Goal: Task Accomplishment & Management: Complete application form

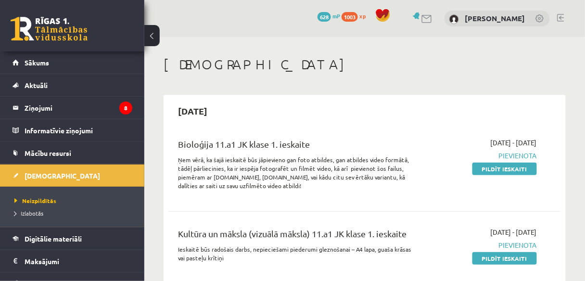
scroll to position [38, 0]
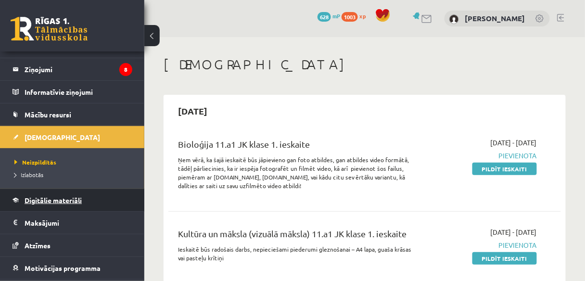
click at [47, 199] on span "Digitālie materiāli" at bounding box center [53, 200] width 57 height 9
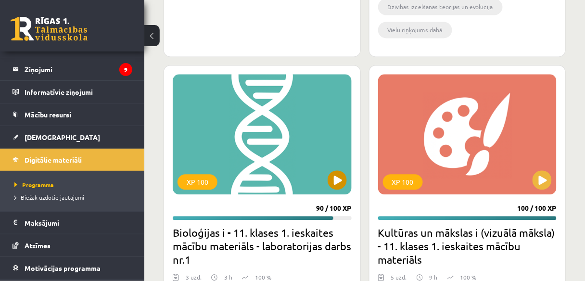
scroll to position [2347, 0]
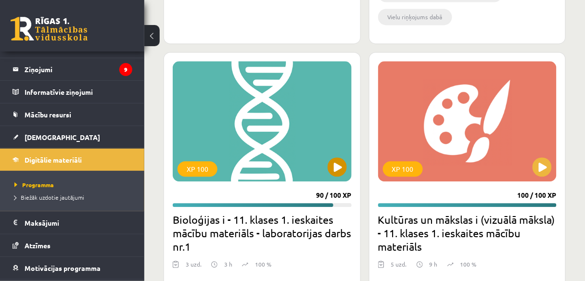
click at [326, 171] on div "XP 100" at bounding box center [262, 121] width 179 height 120
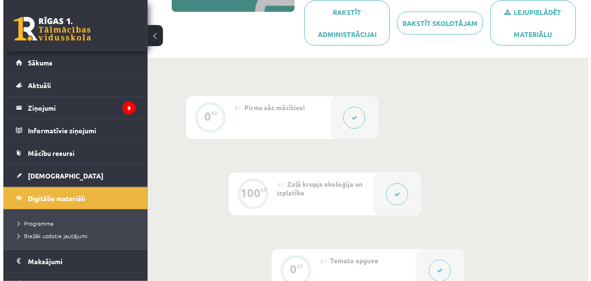
scroll to position [231, 0]
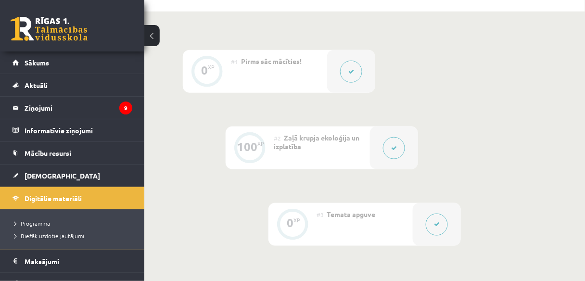
click at [387, 142] on button at bounding box center [394, 148] width 22 height 22
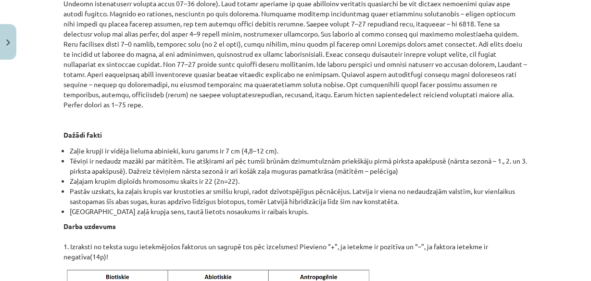
scroll to position [1154, 0]
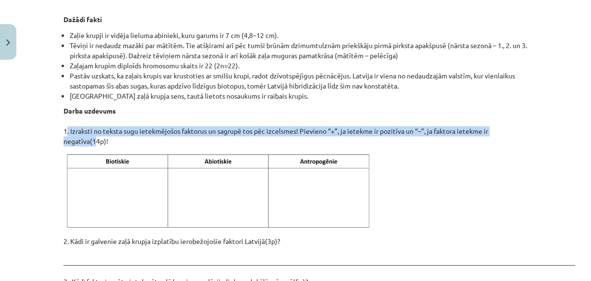
drag, startPoint x: 57, startPoint y: 110, endPoint x: 88, endPoint y: 120, distance: 32.9
copy p "1. Izraksti no teksta sugu ietekmējošos faktorus un sagrupē tos pēc izcelsmes! …"
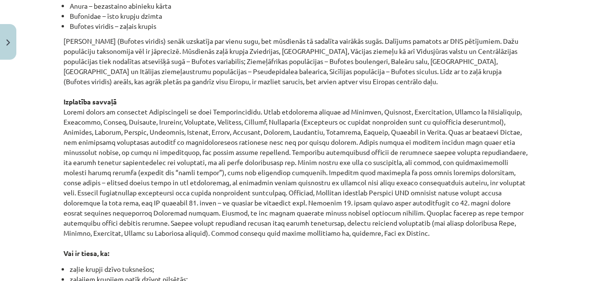
scroll to position [346, 0]
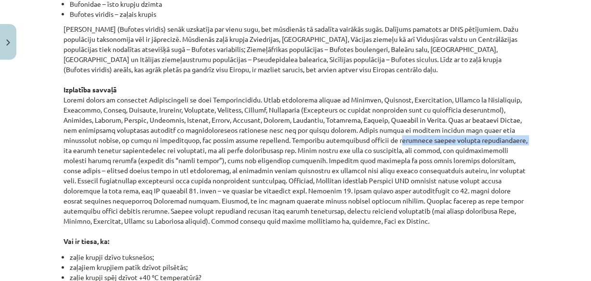
drag, startPoint x: 226, startPoint y: 140, endPoint x: 352, endPoint y: 141, distance: 126.5
click at [352, 141] on p "Zaļo krupi (Bufotes viridis) senāk uzskatīja par vienu sugu, bet mūsdienās tā s…" at bounding box center [295, 135] width 465 height 222
copy p "piemērotu nārsta biotopu samazināšanās,"
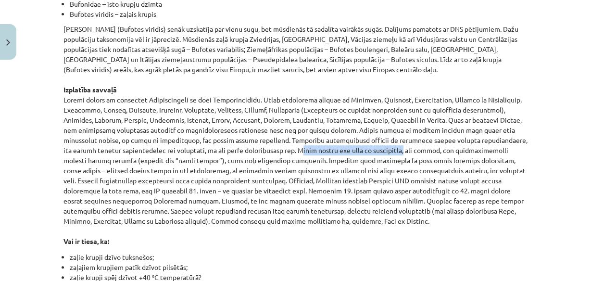
drag, startPoint x: 137, startPoint y: 151, endPoint x: 245, endPoint y: 151, distance: 108.2
click at [245, 151] on p "Zaļo krupi (Bufotes viridis) senāk uzskatīja par vienu sugu, bet mūsdienās tā s…" at bounding box center [295, 135] width 465 height 222
copy p "Daudz krupju iet bojā uz autoceļiem"
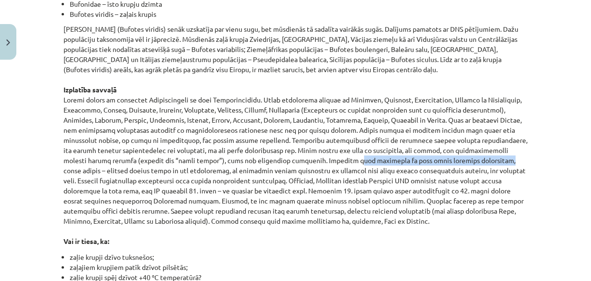
drag, startPoint x: 165, startPoint y: 161, endPoint x: 302, endPoint y: 160, distance: 137.1
click at [302, 160] on p "Zaļo krupi (Bufotes viridis) senāk uzskatīja par vienu sugu, bet mūsdienās tā s…" at bounding box center [295, 135] width 465 height 222
copy p "mežu izciršana uz zaļo krupi negatīvi neatsaucas"
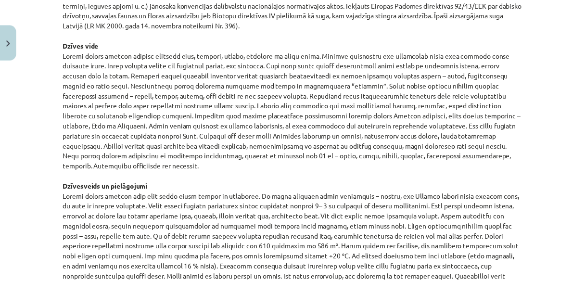
scroll to position [693, 0]
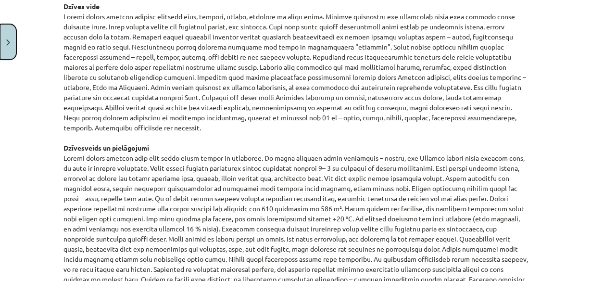
click at [3, 49] on button "Close" at bounding box center [8, 42] width 16 height 36
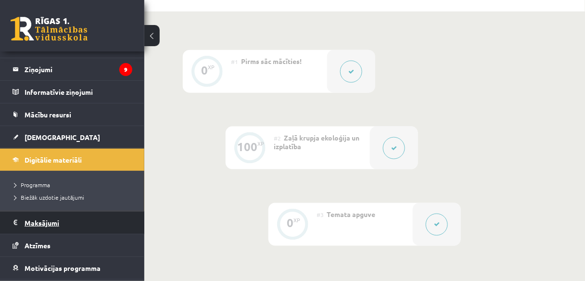
scroll to position [38, 0]
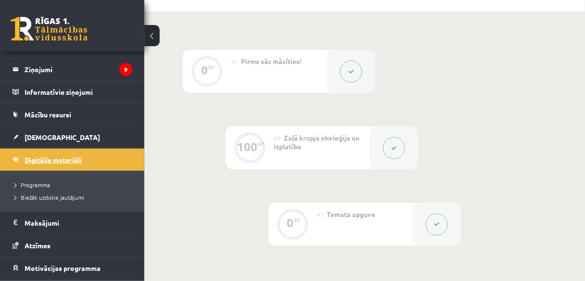
click at [66, 157] on span "Digitālie materiāli" at bounding box center [53, 159] width 57 height 9
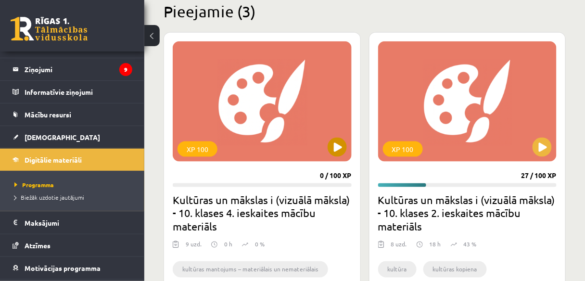
scroll to position [269, 0]
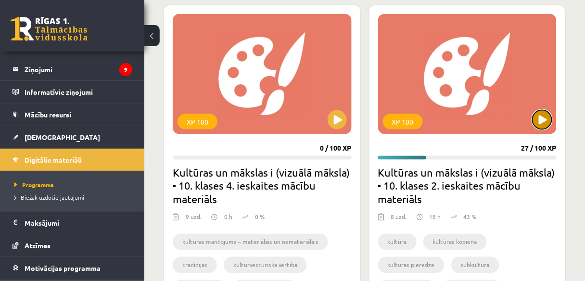
click at [540, 122] on button at bounding box center [541, 119] width 19 height 19
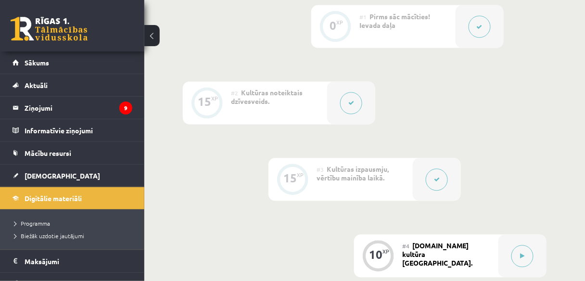
scroll to position [423, 0]
click at [348, 95] on button at bounding box center [351, 104] width 22 height 22
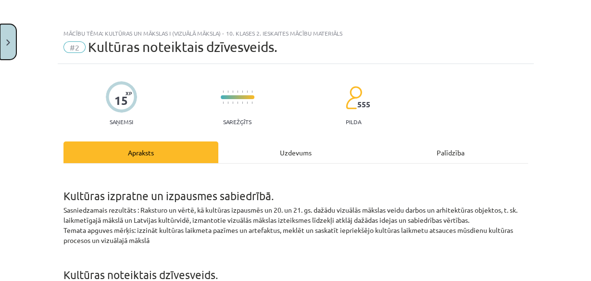
click at [7, 33] on button "Close" at bounding box center [8, 42] width 16 height 36
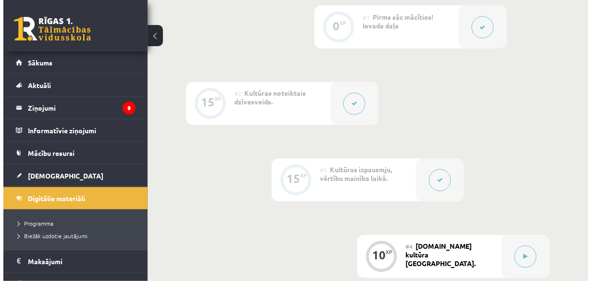
scroll to position [462, 0]
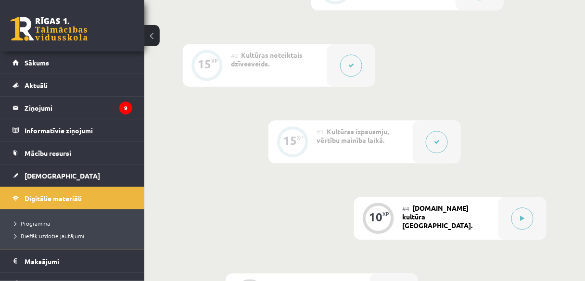
click at [435, 140] on icon at bounding box center [437, 142] width 6 height 6
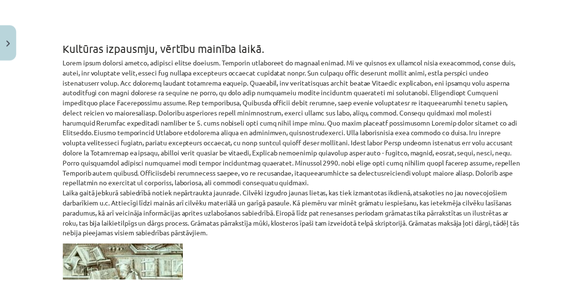
scroll to position [539, 0]
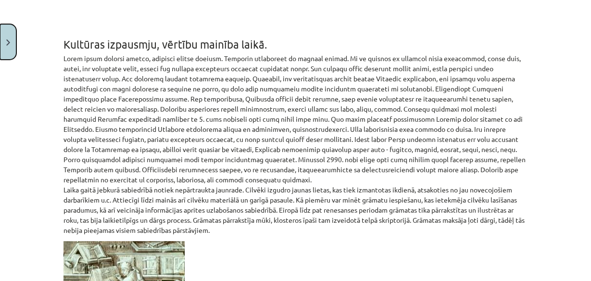
click at [12, 37] on button "Close" at bounding box center [8, 42] width 16 height 36
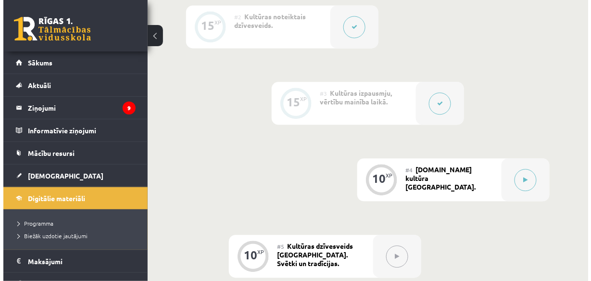
scroll to position [462, 0]
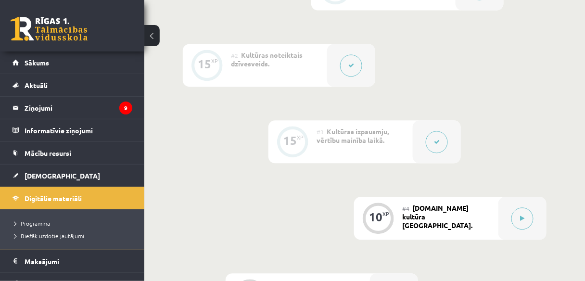
click at [341, 69] on div at bounding box center [351, 65] width 48 height 43
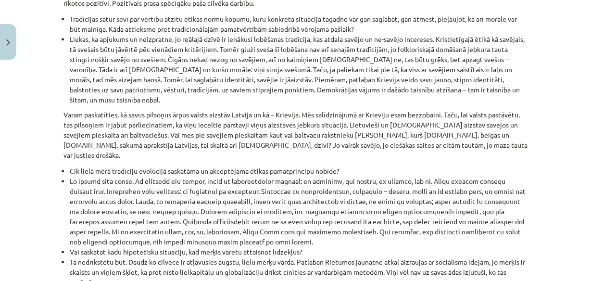
scroll to position [847, 0]
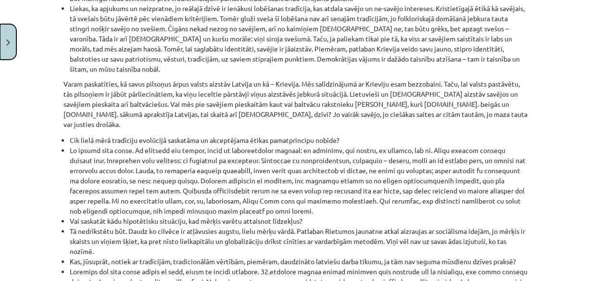
click at [5, 48] on button "Close" at bounding box center [8, 42] width 16 height 36
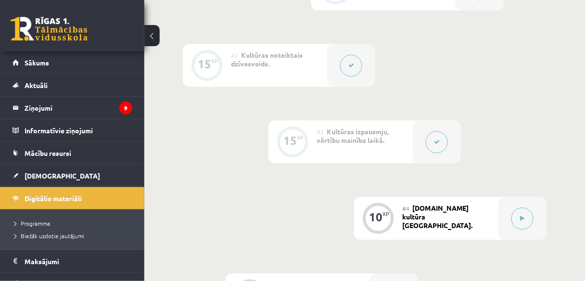
click at [434, 136] on button at bounding box center [437, 142] width 22 height 22
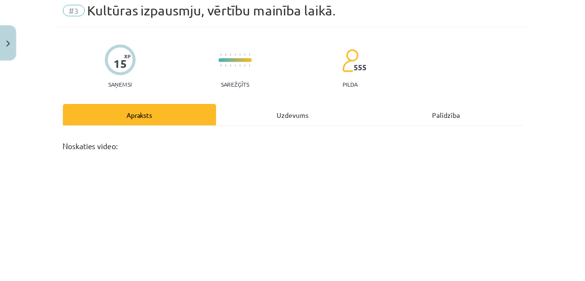
scroll to position [38, 0]
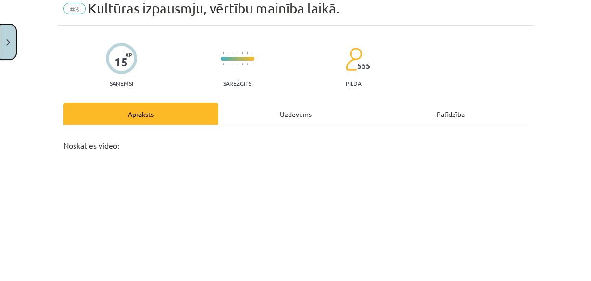
click at [6, 35] on button "Close" at bounding box center [8, 42] width 16 height 36
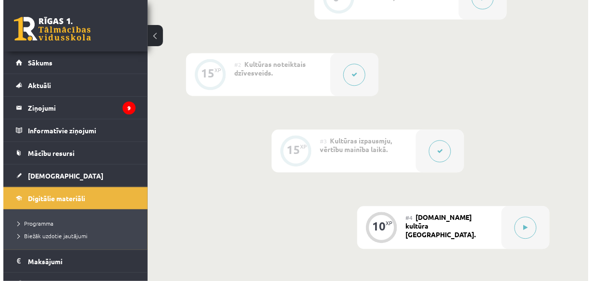
scroll to position [423, 0]
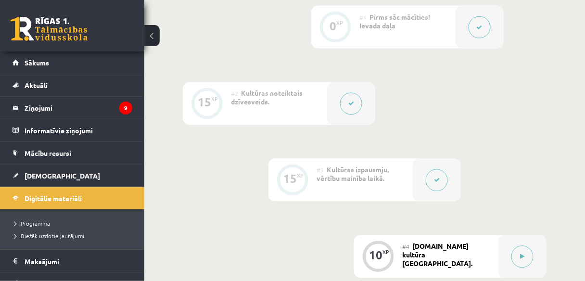
click at [353, 101] on icon at bounding box center [351, 104] width 6 height 6
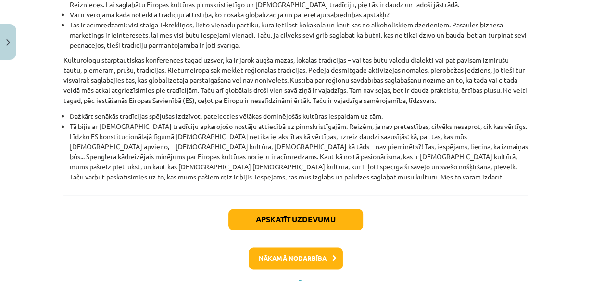
scroll to position [1204, 0]
click at [4, 49] on button "Close" at bounding box center [8, 42] width 16 height 36
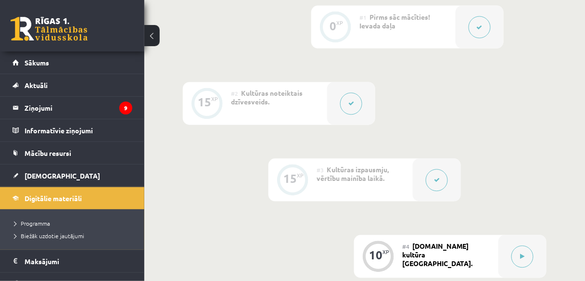
click at [436, 175] on button at bounding box center [437, 180] width 22 height 22
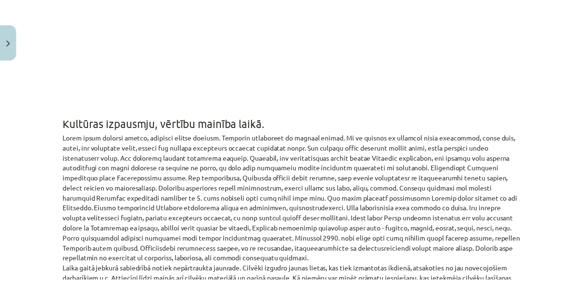
scroll to position [536, 0]
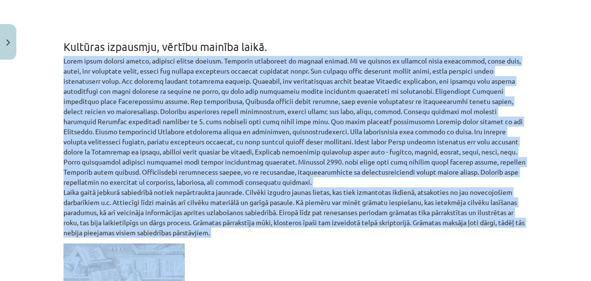
drag, startPoint x: 57, startPoint y: 60, endPoint x: 366, endPoint y: 194, distance: 336.7
click at [9, 40] on img "Close" at bounding box center [8, 42] width 4 height 6
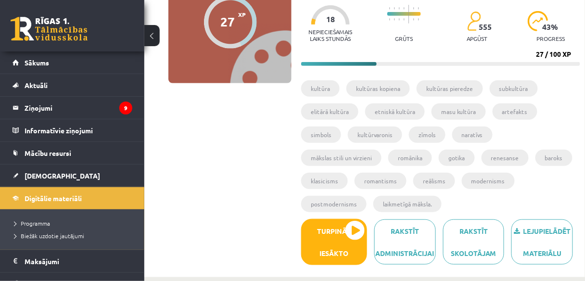
scroll to position [154, 0]
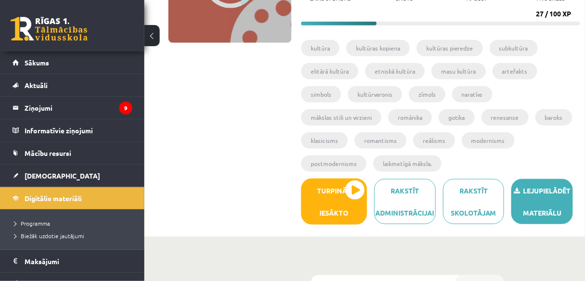
click at [538, 190] on link "Lejupielādēt materiālu" at bounding box center [542, 201] width 62 height 45
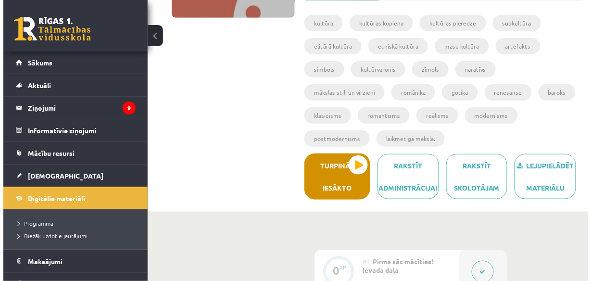
scroll to position [192, 0]
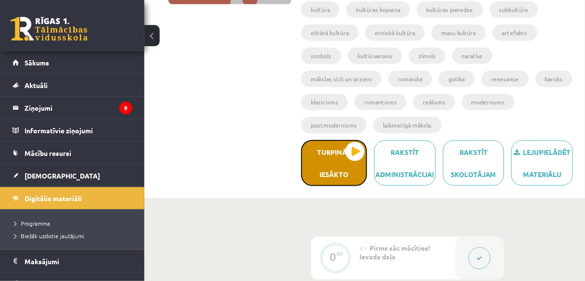
click at [354, 159] on button "Turpināt iesākto" at bounding box center [334, 163] width 66 height 46
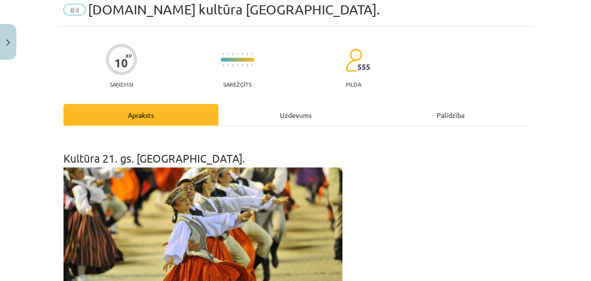
click at [302, 114] on div "Uzdevums" at bounding box center [295, 115] width 155 height 22
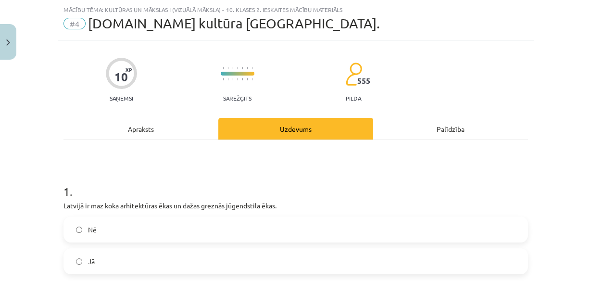
scroll to position [62, 0]
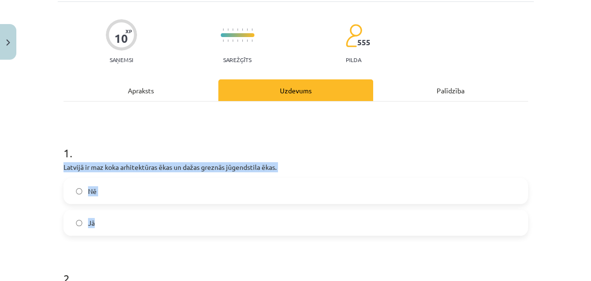
drag, startPoint x: 63, startPoint y: 169, endPoint x: 274, endPoint y: 186, distance: 212.3
click at [296, 216] on div "Mācību tēma: Kultūras un mākslas i (vizuālā māksla) - 10. klases 2. ieskaites m…" at bounding box center [295, 140] width 591 height 281
copy div "Latvijā ir maz koka arhitektūras ēkas un dažas greznās jūgendstila ēkas. Nē Jā"
click at [114, 219] on label "Jā" at bounding box center [295, 223] width 463 height 24
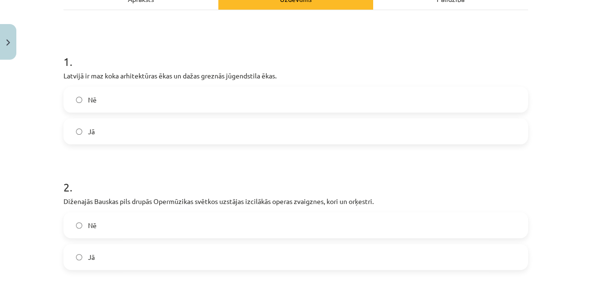
scroll to position [101, 0]
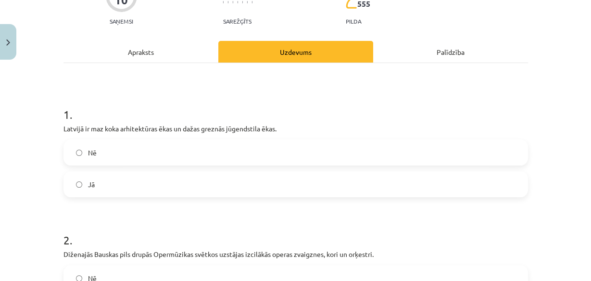
click at [154, 153] on label "Nē" at bounding box center [295, 152] width 463 height 24
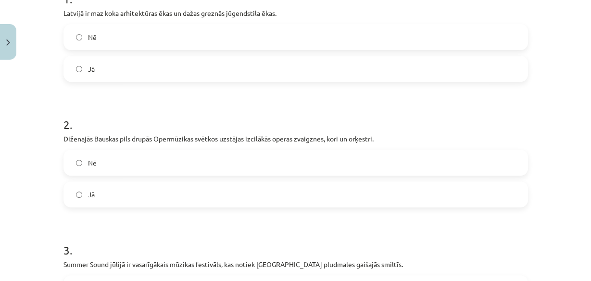
scroll to position [254, 0]
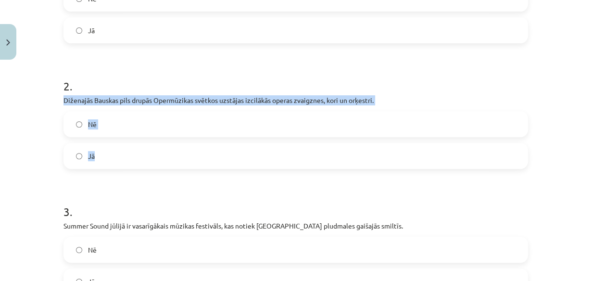
drag, startPoint x: 106, startPoint y: 104, endPoint x: 291, endPoint y: 137, distance: 187.5
click at [300, 160] on div "Mācību tēma: Kultūras un mākslas i (vizuālā māksla) - 10. klases 2. ieskaites m…" at bounding box center [295, 140] width 591 height 281
copy div "Diženajās Bauskas pils drupās Opermūzikas svētkos uzstājas izcilākās operas zva…"
click at [186, 121] on label "Nē" at bounding box center [295, 124] width 463 height 24
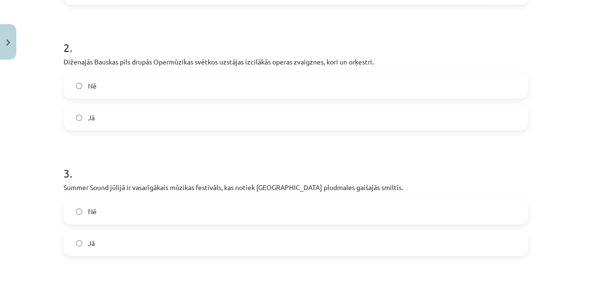
scroll to position [370, 0]
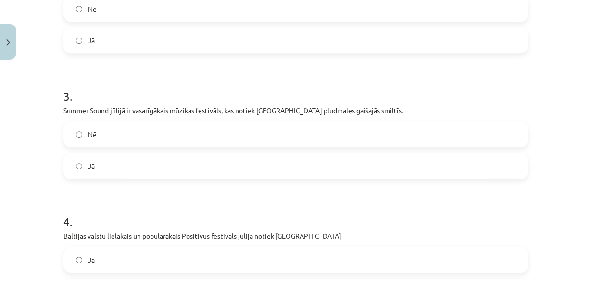
click at [135, 159] on label "Jā" at bounding box center [295, 166] width 463 height 24
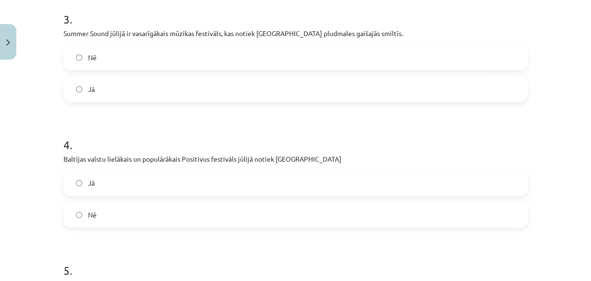
click at [187, 177] on label "Jā" at bounding box center [295, 183] width 463 height 24
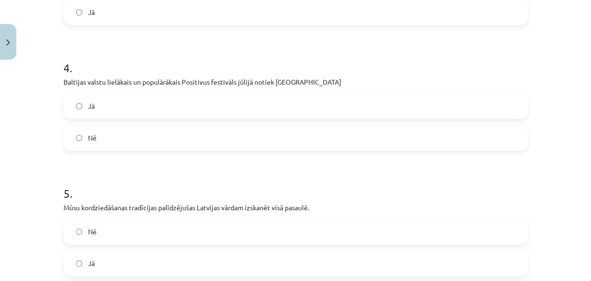
scroll to position [562, 0]
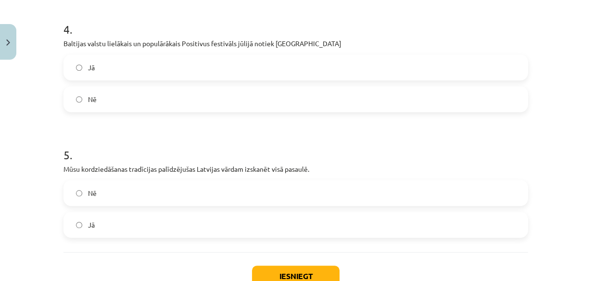
click at [139, 215] on label "Jā" at bounding box center [295, 225] width 463 height 24
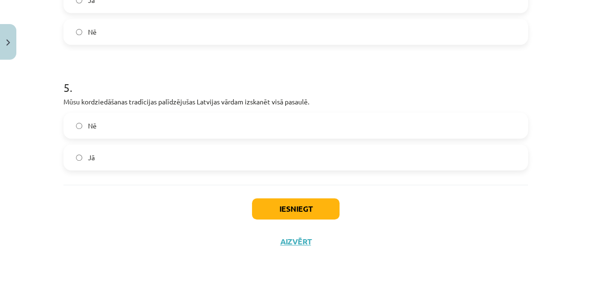
scroll to position [630, 0]
click at [284, 201] on button "Iesniegt" at bounding box center [296, 208] width 88 height 21
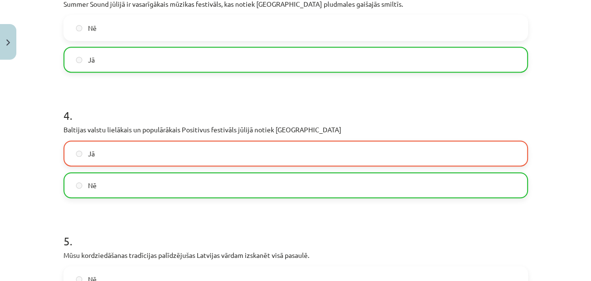
scroll to position [660, 0]
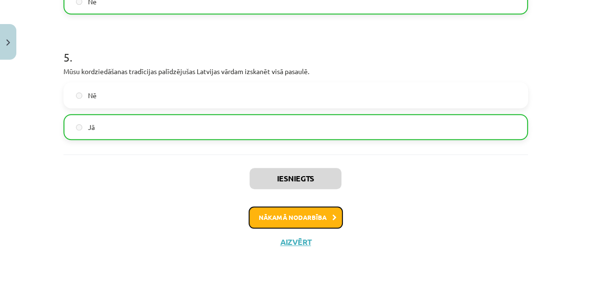
click at [302, 215] on button "Nākamā nodarbība" at bounding box center [296, 217] width 94 height 22
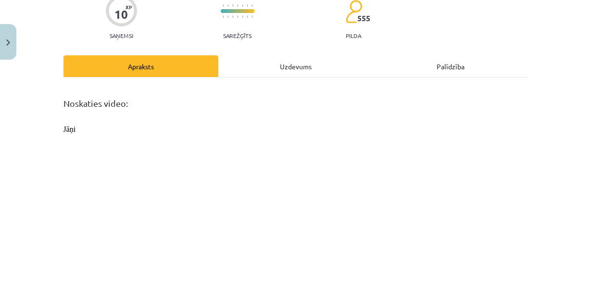
scroll to position [0, 0]
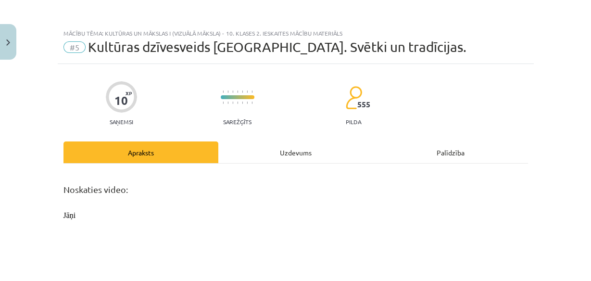
click at [317, 153] on div "Uzdevums" at bounding box center [295, 152] width 155 height 22
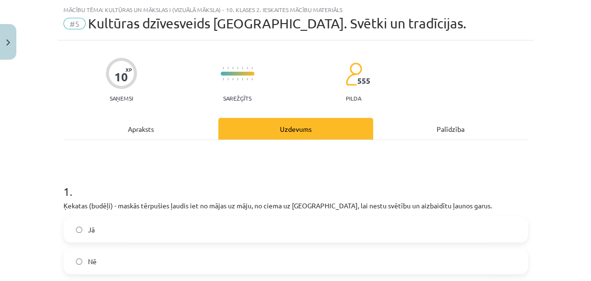
scroll to position [24, 0]
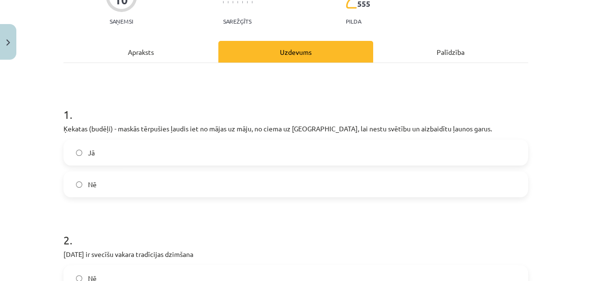
click at [136, 176] on label "Nē" at bounding box center [295, 184] width 463 height 24
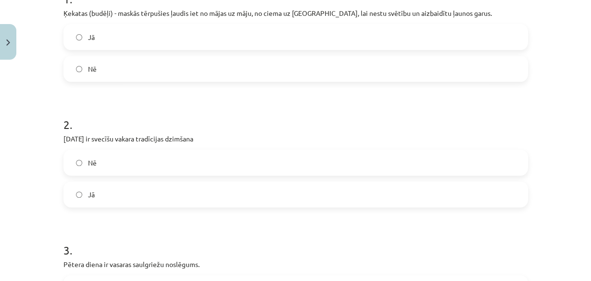
scroll to position [254, 0]
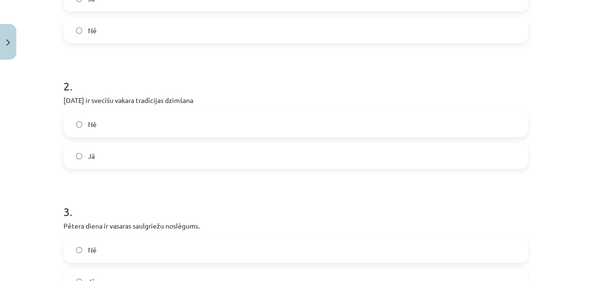
click at [116, 151] on label "Jā" at bounding box center [295, 156] width 463 height 24
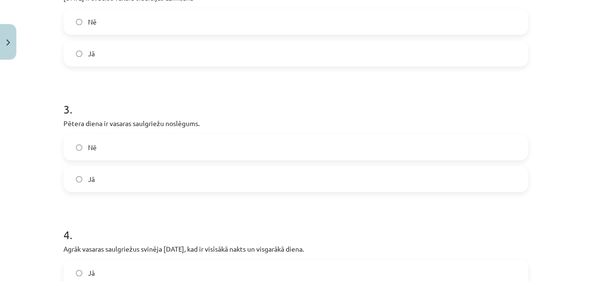
scroll to position [370, 0]
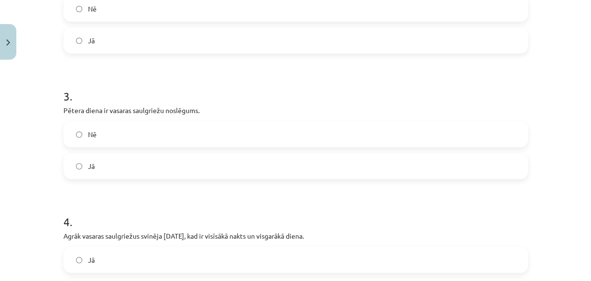
click at [132, 160] on label "Jā" at bounding box center [295, 166] width 463 height 24
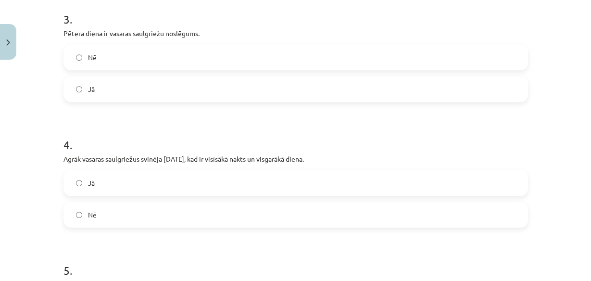
scroll to position [485, 0]
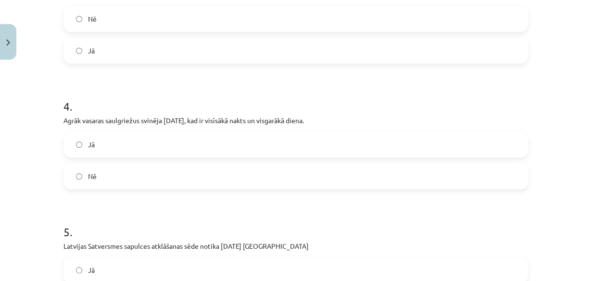
click at [147, 143] on label "Jā" at bounding box center [295, 144] width 463 height 24
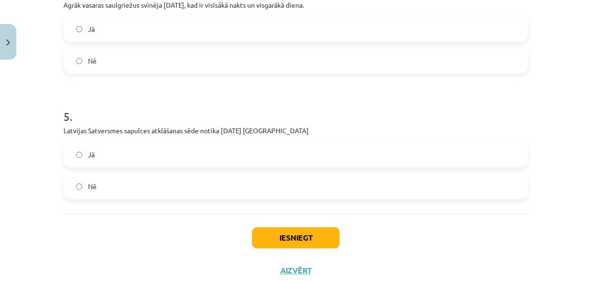
drag, startPoint x: 171, startPoint y: 186, endPoint x: 321, endPoint y: 224, distance: 155.3
click at [171, 186] on label "Nē" at bounding box center [295, 186] width 463 height 24
click at [309, 236] on button "Iesniegt" at bounding box center [296, 237] width 88 height 21
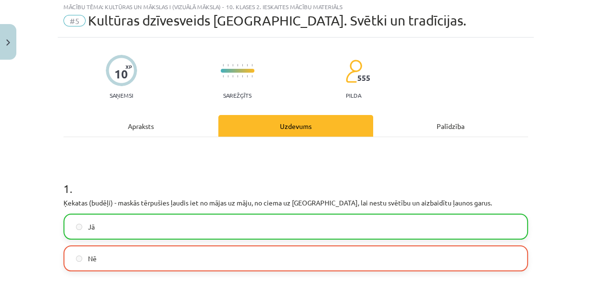
scroll to position [38, 0]
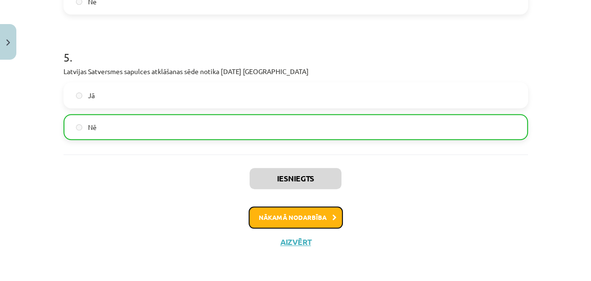
click at [317, 212] on button "Nākamā nodarbība" at bounding box center [296, 217] width 94 height 22
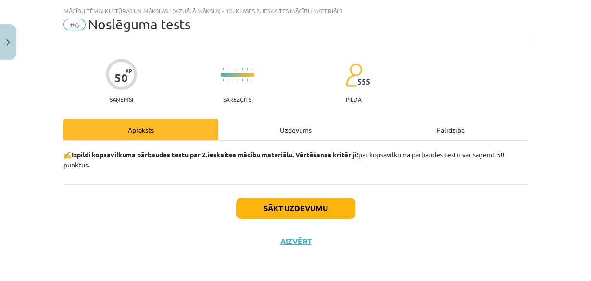
click at [294, 130] on div "Uzdevums" at bounding box center [295, 130] width 155 height 22
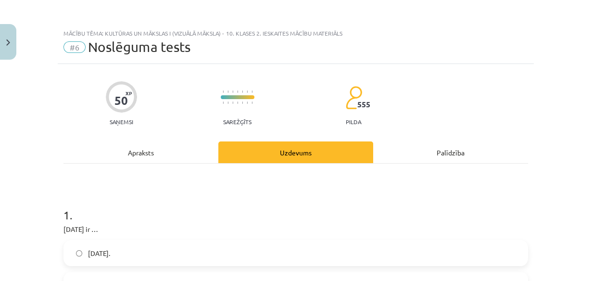
scroll to position [115, 0]
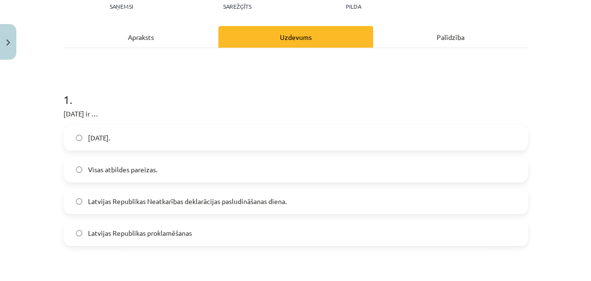
click at [215, 202] on span "Latvijas Republikas Neatkarības deklarācijas pasludināšanas diena." at bounding box center [187, 201] width 199 height 10
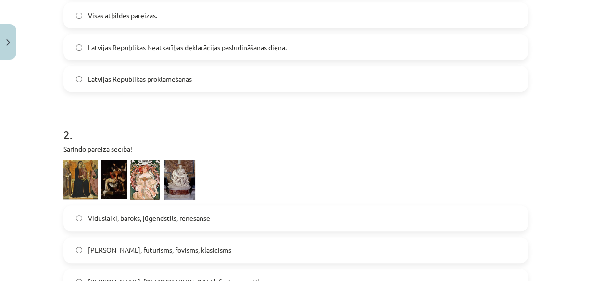
scroll to position [346, 0]
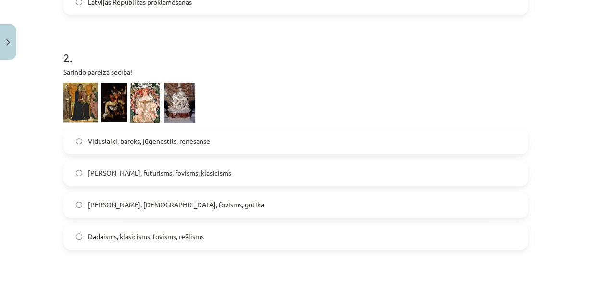
click at [169, 146] on label "Viduslaiki, baroks, jūgendstils, renesanse" at bounding box center [295, 141] width 463 height 24
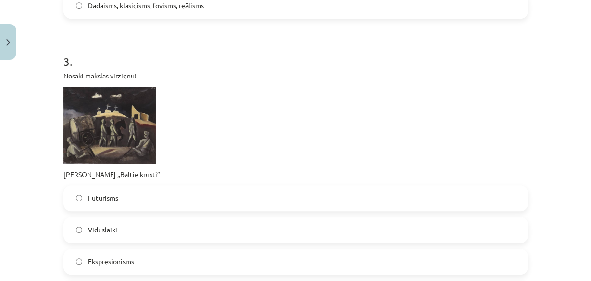
scroll to position [616, 0]
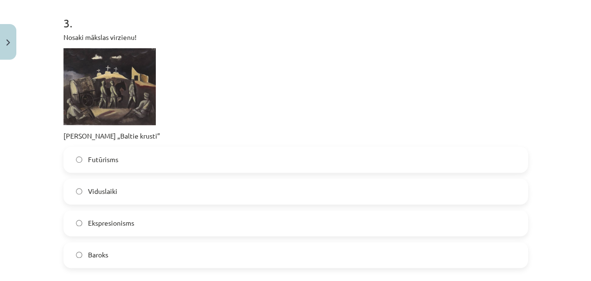
click at [155, 221] on label "Ekspresionisms" at bounding box center [295, 223] width 463 height 24
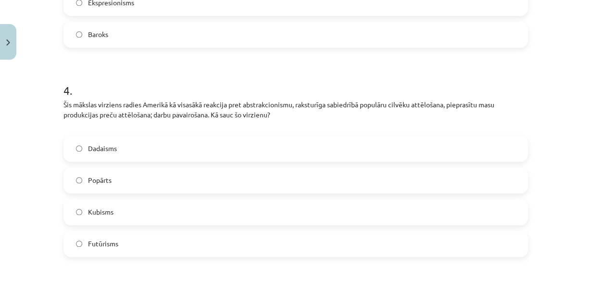
scroll to position [847, 0]
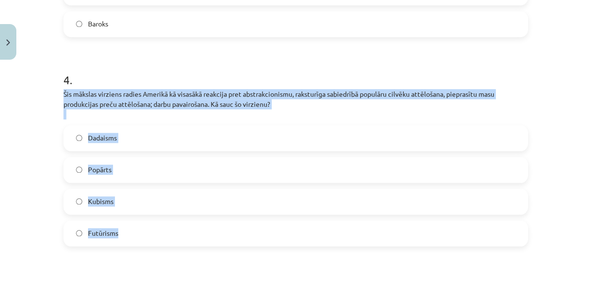
drag, startPoint x: 57, startPoint y: 89, endPoint x: 362, endPoint y: 210, distance: 328.6
copy div "Šis mākslas virziens radies Amerikā kā visasākā reakcija pret abstrakcionismu, …"
click at [138, 168] on label "Popārts" at bounding box center [295, 170] width 463 height 24
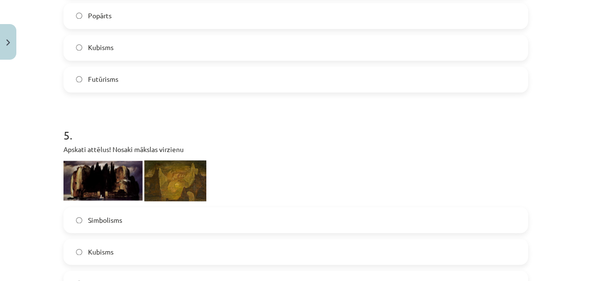
scroll to position [1077, 0]
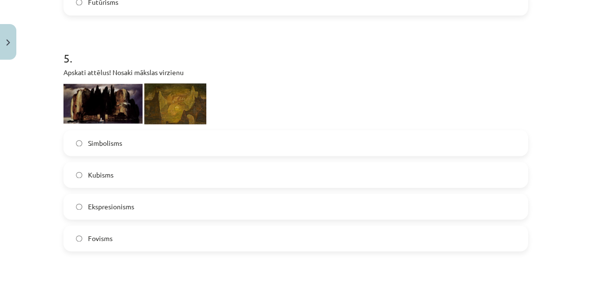
click at [146, 139] on label "Simbolisms" at bounding box center [295, 143] width 463 height 24
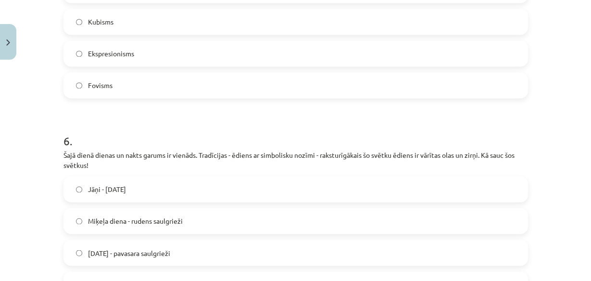
scroll to position [1308, 0]
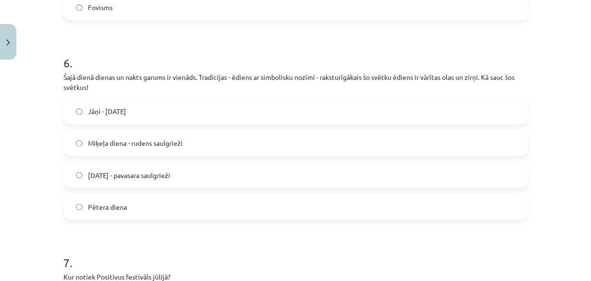
click at [170, 171] on span "Lieldienas - pavasara saulgrieži" at bounding box center [129, 175] width 82 height 10
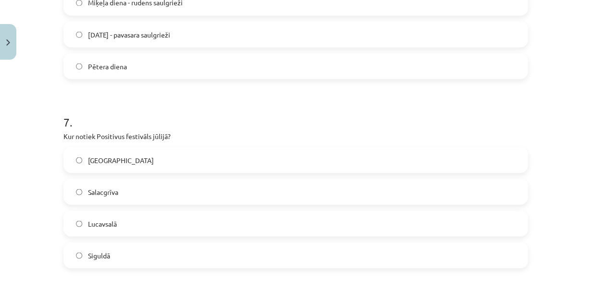
scroll to position [1462, 0]
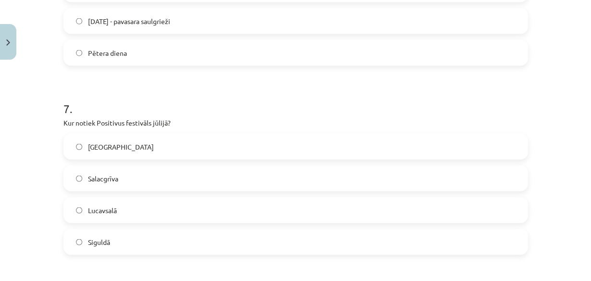
click at [164, 203] on label "Lucavsalā" at bounding box center [295, 210] width 463 height 24
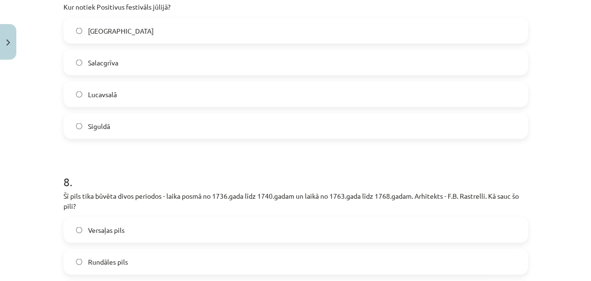
scroll to position [1655, 0]
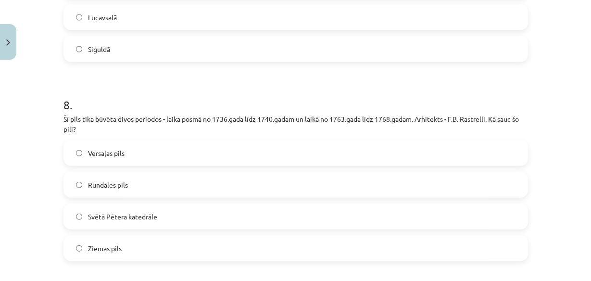
click at [145, 185] on label "Rundāles pils" at bounding box center [295, 185] width 463 height 24
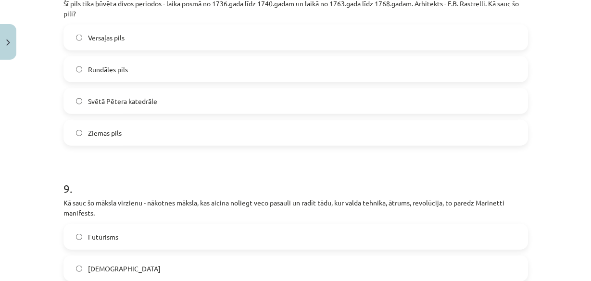
scroll to position [1885, 0]
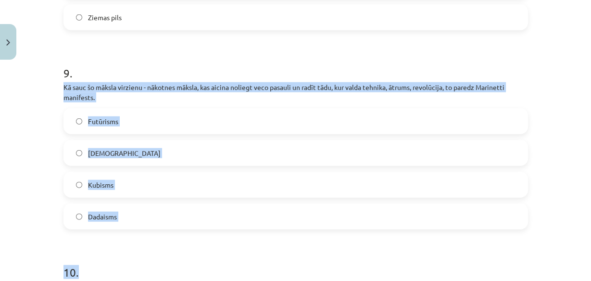
drag, startPoint x: 53, startPoint y: 87, endPoint x: 330, endPoint y: 227, distance: 310.4
click at [331, 232] on div "Mācību tēma: Kultūras un mākslas i (vizuālā māksla) - 10. klases 2. ieskaites m…" at bounding box center [295, 140] width 591 height 281
click at [43, 90] on div "Mācību tēma: Kultūras un mākslas i (vizuālā māksla) - 10. klases 2. ieskaites m…" at bounding box center [295, 140] width 591 height 281
drag, startPoint x: 58, startPoint y: 87, endPoint x: 230, endPoint y: 206, distance: 209.2
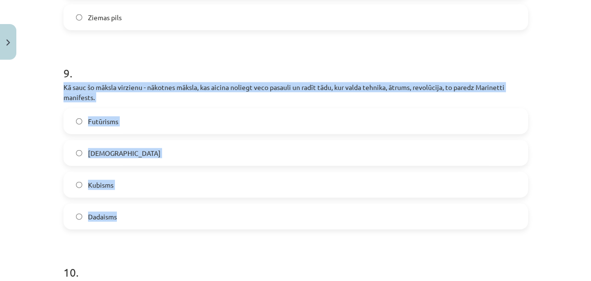
copy div "Kā sauc šo māksla virzienu - nākotnes māksla, kas aicina noliegt veco pasauli u…"
click at [156, 124] on label "Futūrisms" at bounding box center [295, 121] width 463 height 24
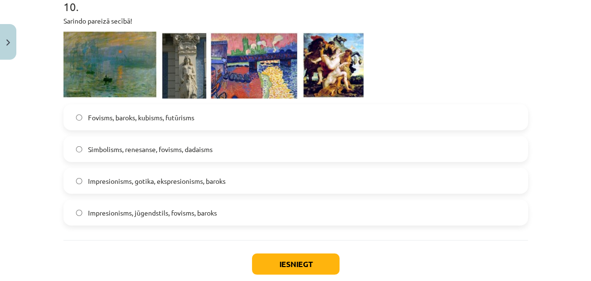
scroll to position [2155, 0]
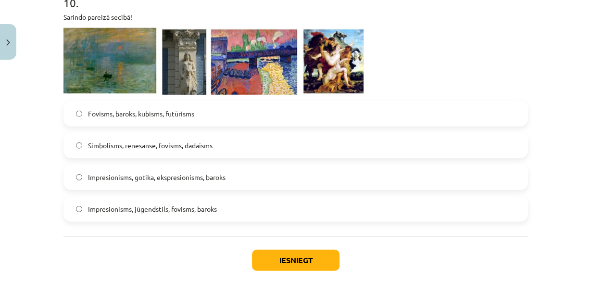
click at [205, 213] on span "Impresionisms, jūgendstils, fovisms, baroks" at bounding box center [152, 209] width 129 height 10
click at [282, 261] on button "Iesniegt" at bounding box center [296, 260] width 88 height 21
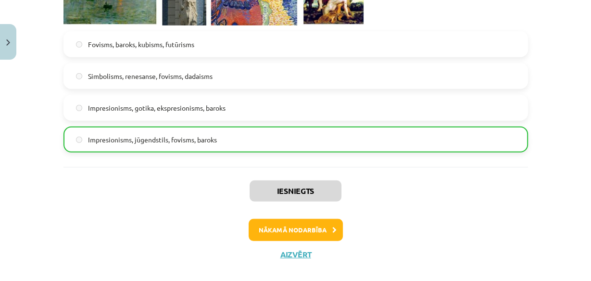
scroll to position [2237, 0]
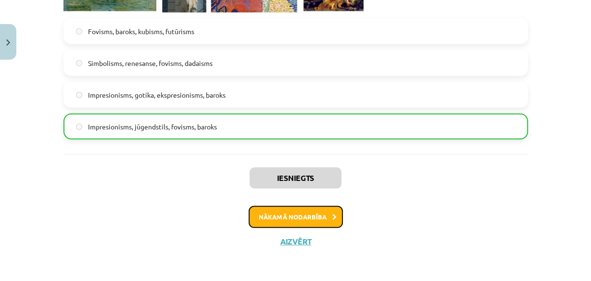
click at [321, 223] on button "Nākamā nodarbība" at bounding box center [296, 217] width 94 height 22
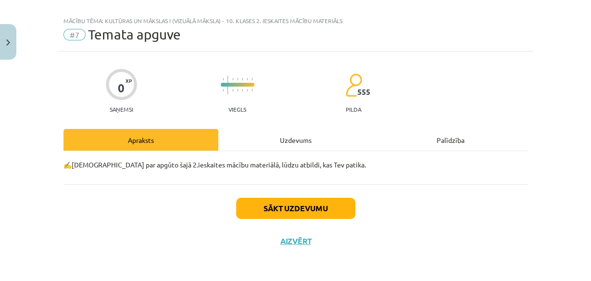
click at [285, 131] on div "Uzdevums" at bounding box center [295, 140] width 155 height 22
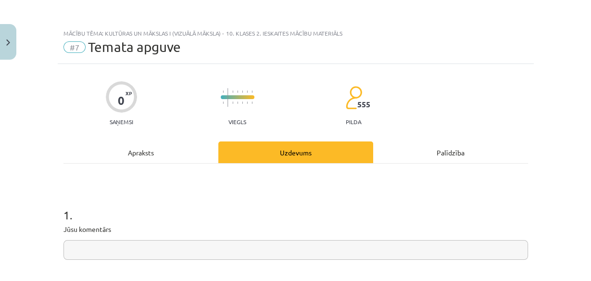
scroll to position [115, 0]
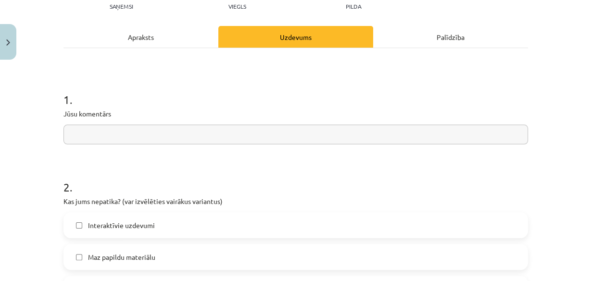
click at [136, 128] on input "text" at bounding box center [295, 135] width 465 height 20
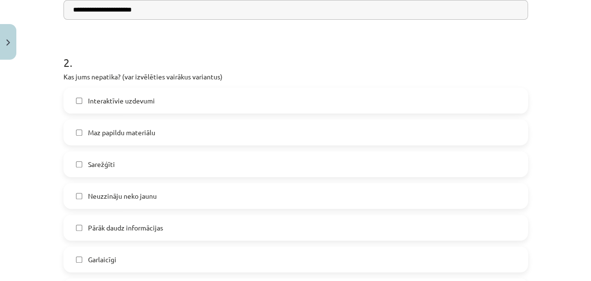
scroll to position [269, 0]
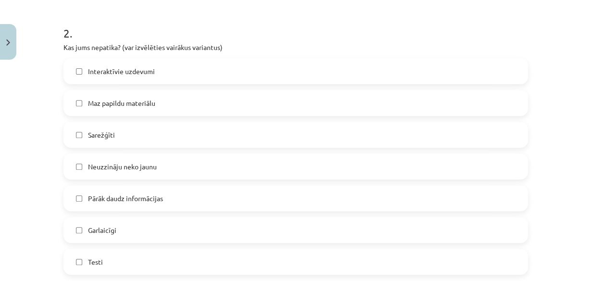
type input "**********"
click at [129, 194] on span "Pārāk daudz informācijas" at bounding box center [125, 198] width 75 height 10
click at [118, 228] on label "Garlaicīgi" at bounding box center [295, 230] width 463 height 24
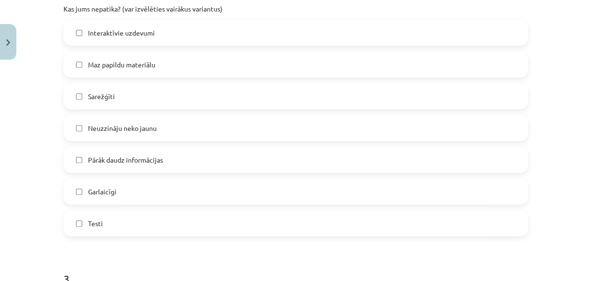
scroll to position [231, 0]
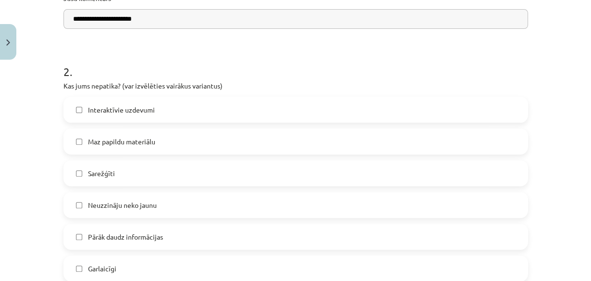
click at [134, 171] on label "Sarežģīti" at bounding box center [295, 173] width 463 height 24
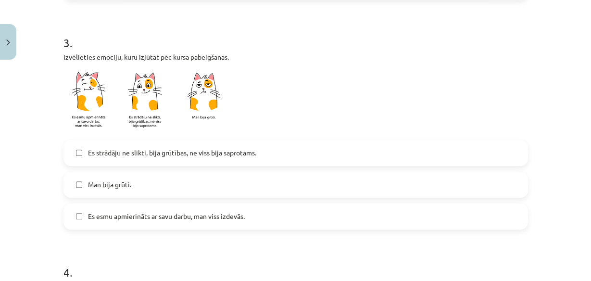
scroll to position [577, 0]
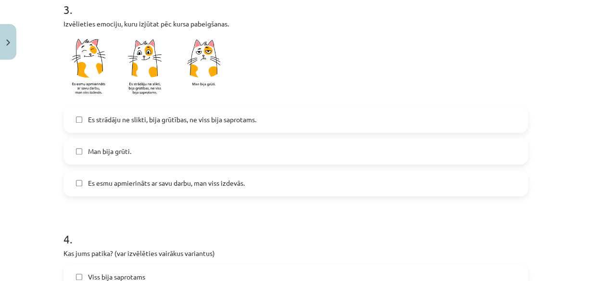
click at [137, 154] on label "Man bija grūti." at bounding box center [295, 151] width 463 height 24
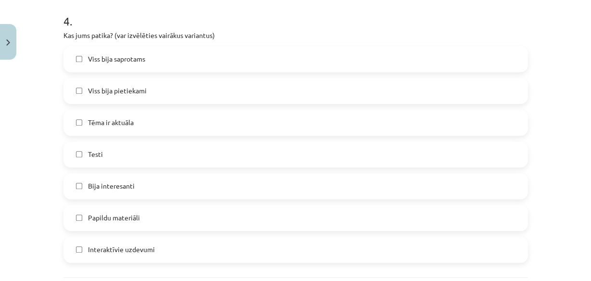
scroll to position [808, 0]
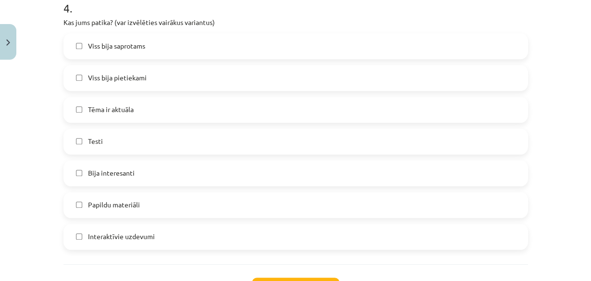
click at [142, 144] on label "Testi" at bounding box center [295, 141] width 463 height 24
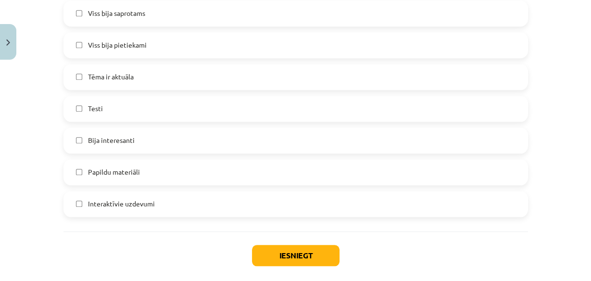
scroll to position [772, 0]
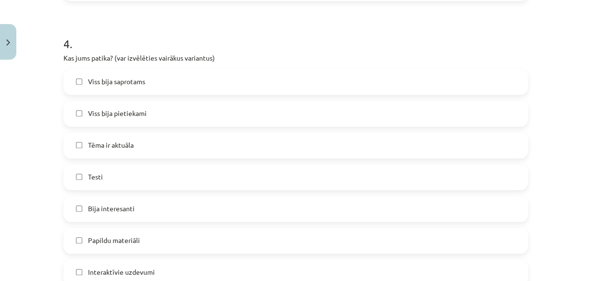
click at [123, 206] on span "Bija interesanti" at bounding box center [111, 208] width 47 height 10
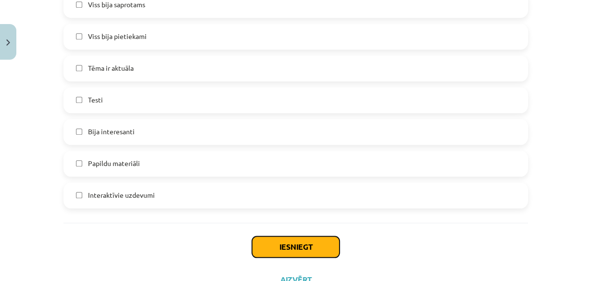
click at [307, 245] on button "Iesniegt" at bounding box center [296, 246] width 88 height 21
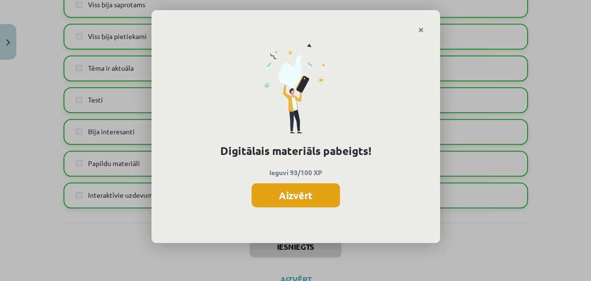
click at [306, 198] on button "Aizvērt" at bounding box center [296, 195] width 88 height 24
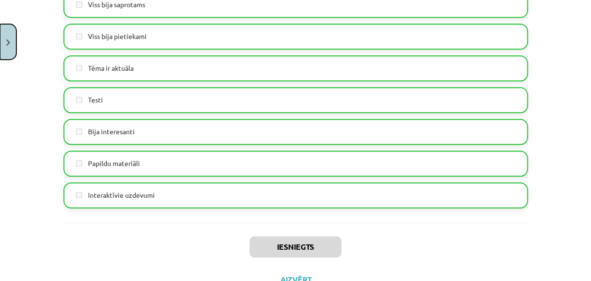
click at [4, 47] on button "Close" at bounding box center [8, 42] width 16 height 36
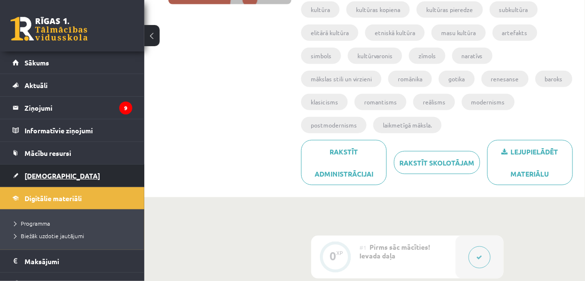
click at [50, 170] on link "[DEMOGRAPHIC_DATA]" at bounding box center [73, 175] width 120 height 22
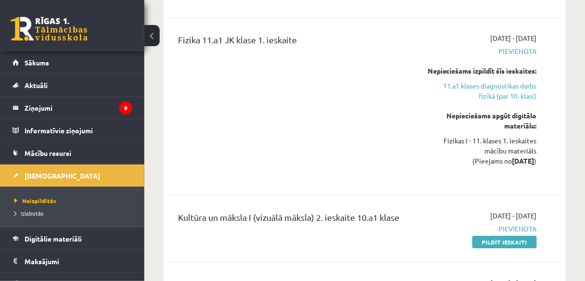
scroll to position [847, 0]
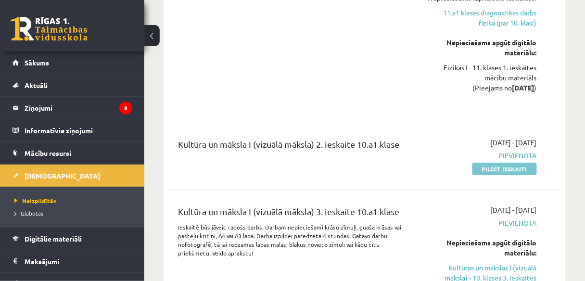
click at [498, 163] on link "Pildīt ieskaiti" at bounding box center [504, 169] width 64 height 13
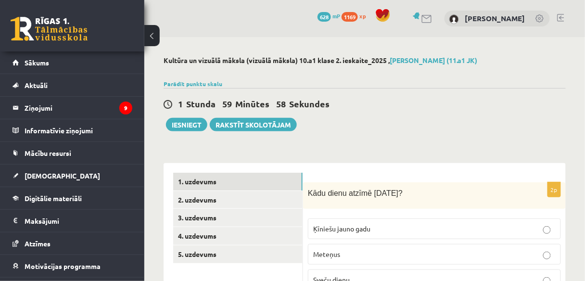
scroll to position [77, 0]
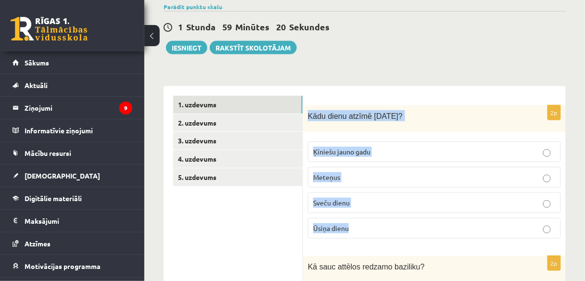
drag, startPoint x: 308, startPoint y: 116, endPoint x: 457, endPoint y: 218, distance: 180.5
click at [457, 219] on div "2p Kādu dienu atzīmē [DATE]? Ķīniešu jauno gadu Meteņus Sveču dienu Ūsiņa dienu" at bounding box center [434, 175] width 263 height 141
copy div "Kādu dienu atzīmē [DATE]? Ķīniešu jauno gadu Meteņus Sveču dienu Ūsiņa dienu"
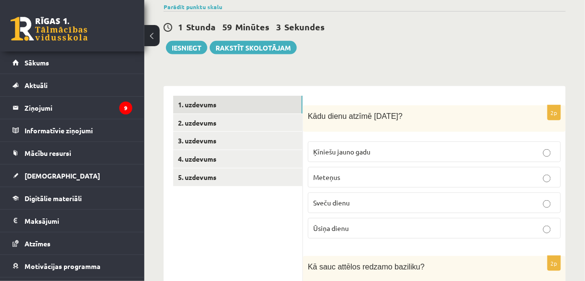
drag, startPoint x: 247, startPoint y: 224, endPoint x: 320, endPoint y: 225, distance: 73.6
click at [378, 206] on p "Sveču dienu" at bounding box center [434, 203] width 242 height 10
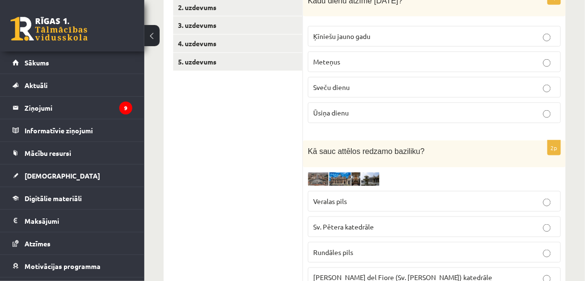
scroll to position [231, 0]
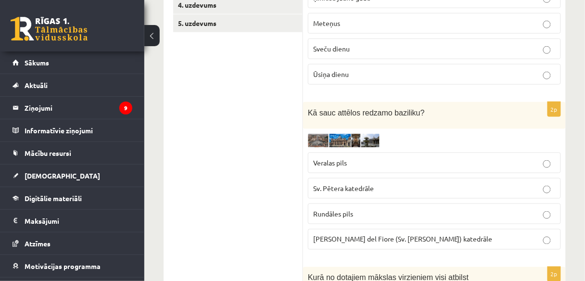
click at [318, 137] on img at bounding box center [344, 141] width 72 height 14
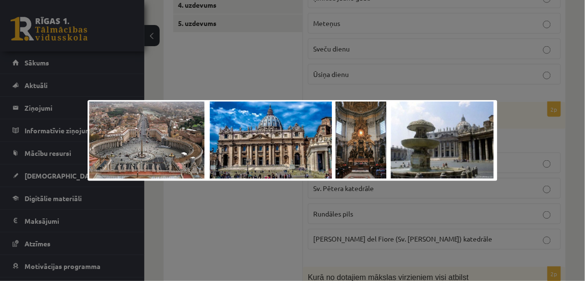
click at [262, 202] on div at bounding box center [292, 140] width 585 height 281
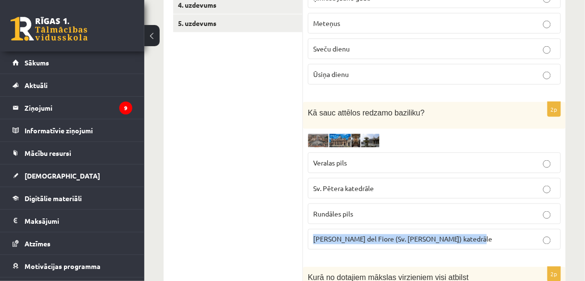
drag, startPoint x: 311, startPoint y: 236, endPoint x: 473, endPoint y: 235, distance: 162.1
click at [475, 235] on label "Santa Maria del Fiore (Sv. Marijas Ziedu) katedrāle" at bounding box center [434, 239] width 253 height 21
copy span "Santa Maria del Fiore (Sv. Marijas Ziedu) katedrāle"
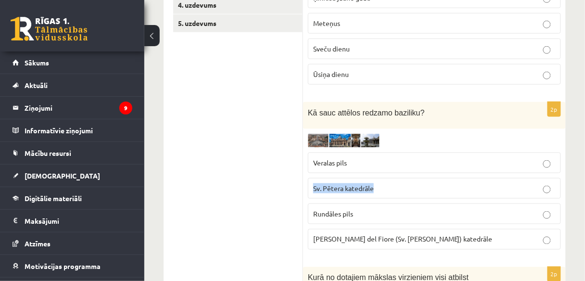
drag, startPoint x: 313, startPoint y: 187, endPoint x: 382, endPoint y: 187, distance: 68.8
click at [382, 187] on p "Sv. Pētera katedrāle" at bounding box center [434, 188] width 242 height 10
copy span "Sv. Pētera katedrāle"
drag, startPoint x: 259, startPoint y: 176, endPoint x: 382, endPoint y: 201, distance: 125.6
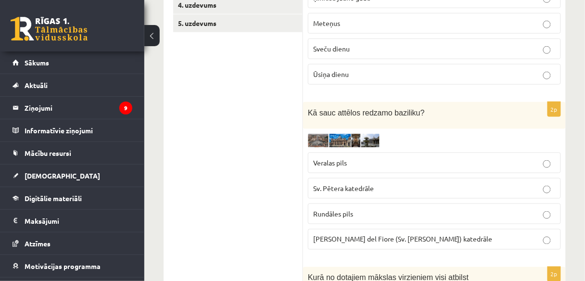
click at [427, 187] on p "Sv. Pētera katedrāle" at bounding box center [434, 188] width 242 height 10
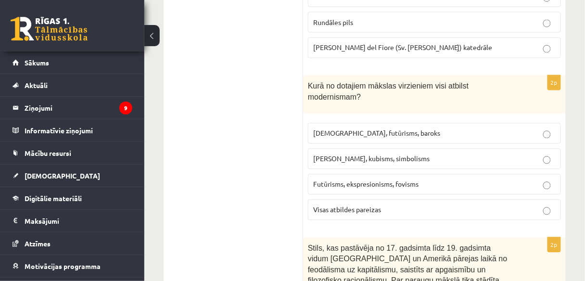
scroll to position [423, 0]
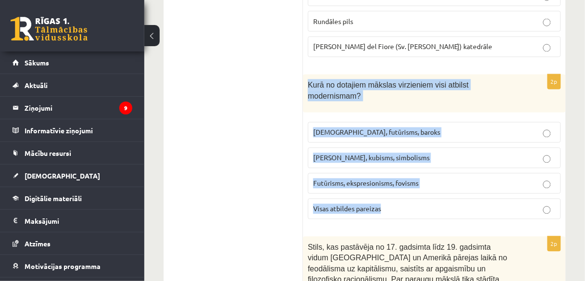
drag, startPoint x: 318, startPoint y: 84, endPoint x: 450, endPoint y: 182, distance: 164.6
click at [450, 182] on div "2p Kurā no dotajiem mākslas virzieniem visi atbilst modernismam? Sirreālisms, f…" at bounding box center [434, 151] width 263 height 152
copy div "Kurā no dotajiem mākslas virzieniem visi atbilst modernismam? Sirreālisms, futū…"
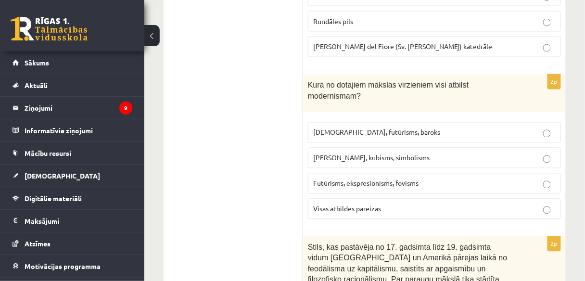
click at [416, 179] on span "Futūrisms, ekspresionisms, fovisms" at bounding box center [365, 183] width 105 height 9
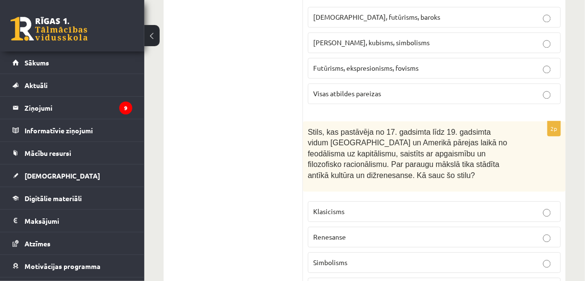
scroll to position [577, 0]
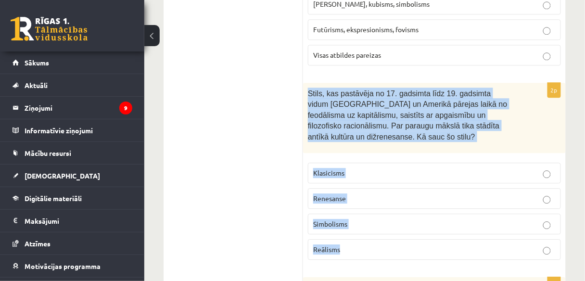
drag, startPoint x: 306, startPoint y: 76, endPoint x: 427, endPoint y: 225, distance: 191.5
click at [429, 230] on div "2p Stils, kas pastāvēja no 17. gadsimta līdz 19. gadsimta vidum Eiropā un Ameri…" at bounding box center [434, 175] width 263 height 185
copy div "Stils, kas pastāvēja no 17. gadsimta līdz 19. gadsimta vidum Eiropā un Amerikā …"
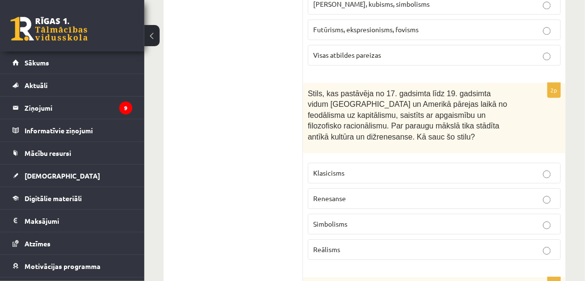
drag, startPoint x: 240, startPoint y: 144, endPoint x: 340, endPoint y: 148, distance: 100.1
click at [352, 168] on p "Klasicisms" at bounding box center [434, 173] width 242 height 10
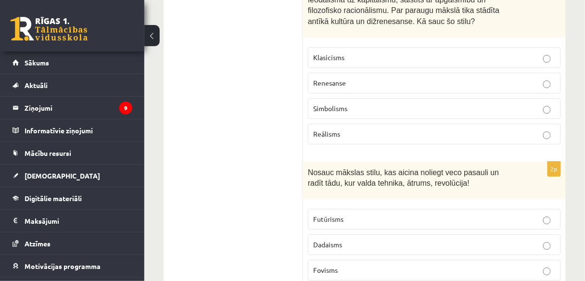
scroll to position [731, 0]
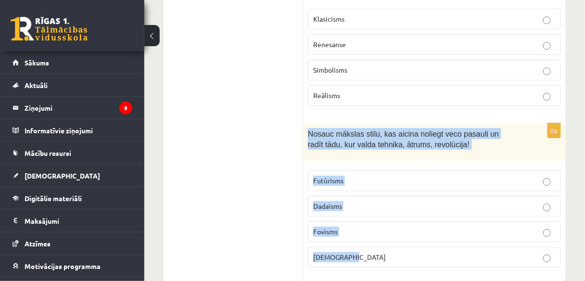
drag, startPoint x: 308, startPoint y: 114, endPoint x: 422, endPoint y: 230, distance: 162.2
click at [422, 230] on div "2p Nosauc mākslas stilu, kas aicina noliegt veco pasauli un radīt tādu, kur val…" at bounding box center [434, 199] width 263 height 152
copy div "Nosauc mākslas stilu, kas aicina noliegt veco pasauli un radīt tādu, kur valda …"
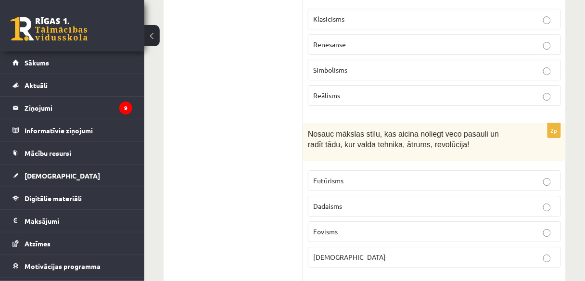
click at [402, 176] on p "Futūrisms" at bounding box center [434, 181] width 242 height 10
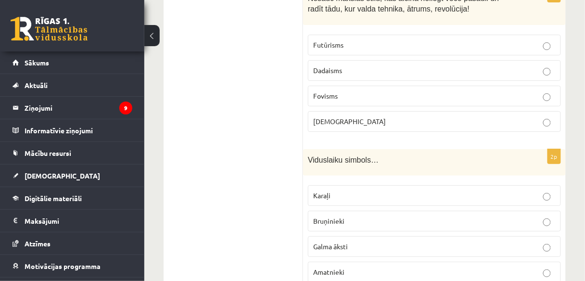
scroll to position [885, 0]
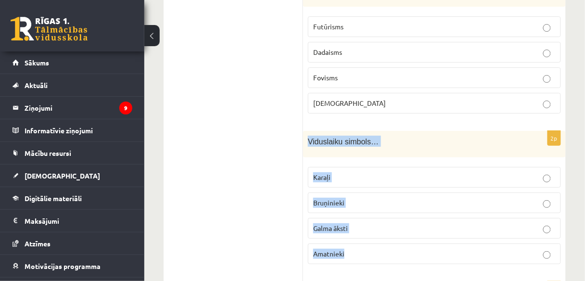
drag, startPoint x: 306, startPoint y: 122, endPoint x: 363, endPoint y: 224, distance: 116.7
click at [363, 224] on div "2p Viduslaiku simbols… Karaļi Bruņinieki Galma āksti Amatnieki" at bounding box center [434, 201] width 263 height 141
copy div "Viduslaiku simbols… Karaļi Bruņinieki Galma āksti Amatnieki"
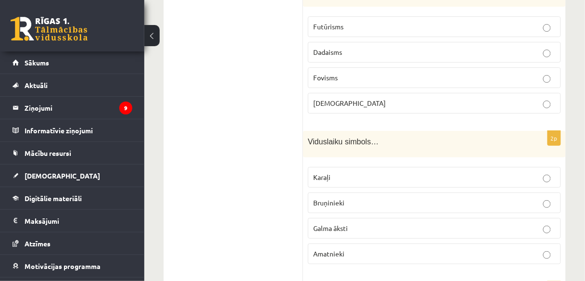
drag, startPoint x: 274, startPoint y: 183, endPoint x: 405, endPoint y: 196, distance: 131.5
click at [423, 198] on p "Bruņinieki" at bounding box center [434, 203] width 242 height 10
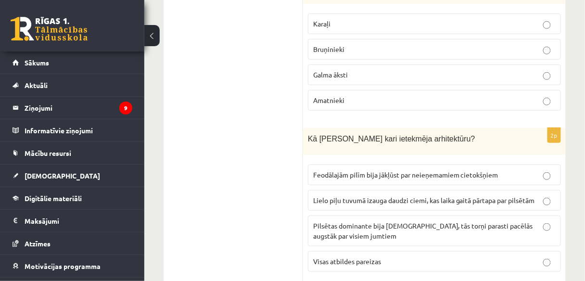
scroll to position [1039, 0]
click at [474, 169] on p "Feodālajām pilīm bija jākļūst par neieņemamiem cietokšņiem" at bounding box center [434, 174] width 242 height 10
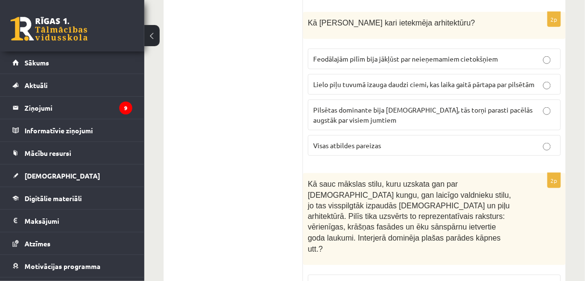
scroll to position [1231, 0]
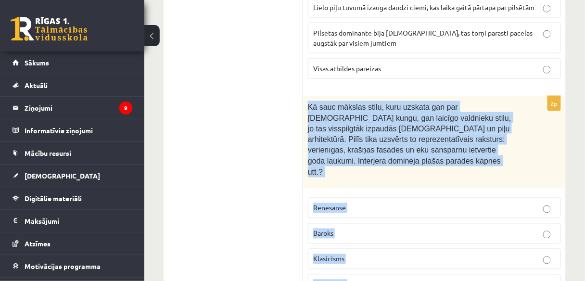
drag, startPoint x: 307, startPoint y: 83, endPoint x: 376, endPoint y: 170, distance: 110.9
click at [376, 230] on div "2p Kā sauc mākslas stilu, kuru uzskata gan par baznīcas kungu, gan laicīgo vald…" at bounding box center [434, 199] width 263 height 206
copy div "Kā sauc mākslas stilu, kuru uzskata gan par baznīcas kungu, gan laicīgo valdnie…"
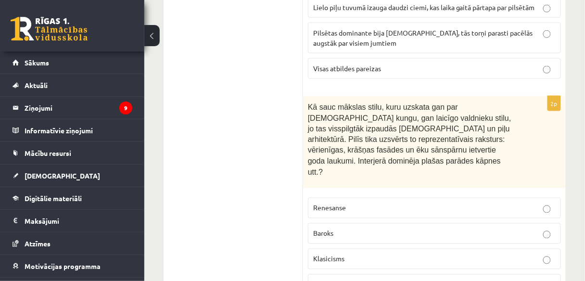
click at [238, 163] on ul "1. uzdevums 2. uzdevums 3. uzdevums 4. uzdevums 5. uzdevums" at bounding box center [238, 262] width 130 height 2643
click at [373, 228] on p "Baroks" at bounding box center [434, 233] width 242 height 10
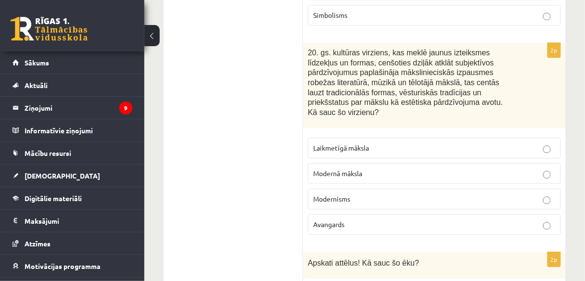
scroll to position [1578, 0]
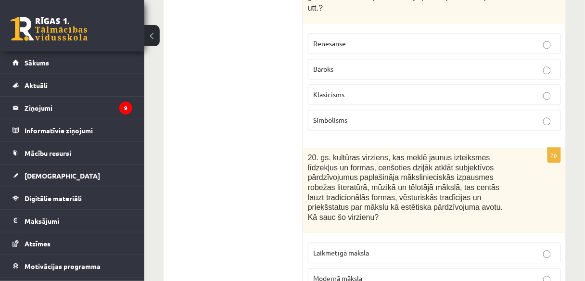
scroll to position [1462, 0]
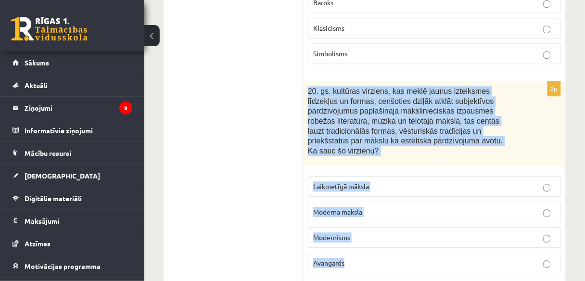
drag, startPoint x: 308, startPoint y: 45, endPoint x: 388, endPoint y: 203, distance: 177.2
click at [388, 203] on div "2p 20. gs. kultūras virziens, kas meklē jaunus izteiksmes līdzekļus un formas, …" at bounding box center [434, 181] width 263 height 200
copy div "20. gs. kultūras virziens, kas meklē jaunus izteiksmes līdzekļus un formas, cen…"
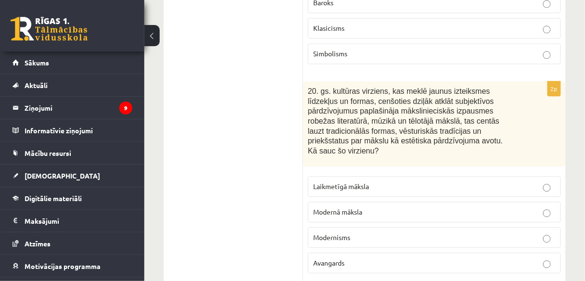
click at [220, 122] on ul "1. uzdevums 2. uzdevums 3. uzdevums 4. uzdevums 5. uzdevums" at bounding box center [238, 32] width 130 height 2643
click at [380, 232] on p "Modernisms" at bounding box center [434, 237] width 242 height 10
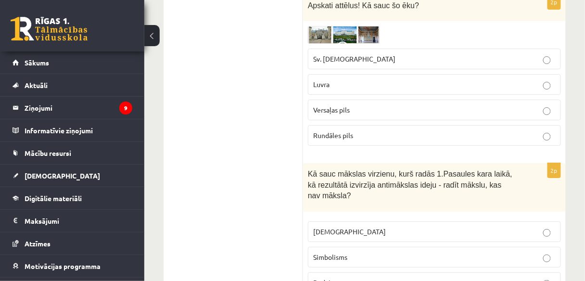
scroll to position [1770, 0]
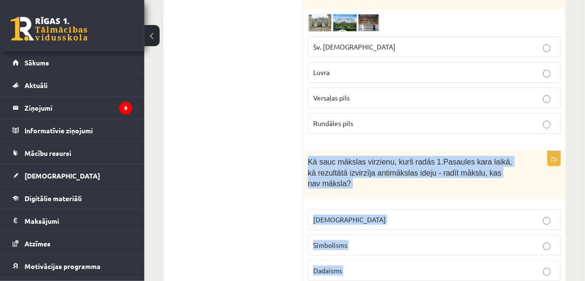
drag, startPoint x: 309, startPoint y: 103, endPoint x: 435, endPoint y: 250, distance: 193.4
click at [435, 250] on div "2p Kā sauc mākslas virzienu, kurš radās 1.Pasaules kara laikā, kā rezultātā izv…" at bounding box center [434, 232] width 263 height 163
copy div "Kā sauc mākslas virzienu, kurš radās 1.Pasaules kara laikā, kā rezultātā izvirz…"
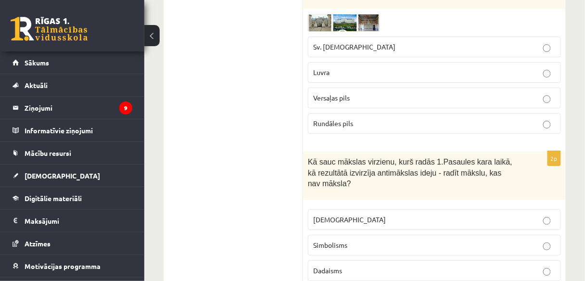
click at [366, 260] on label "Dadaisms" at bounding box center [434, 270] width 253 height 21
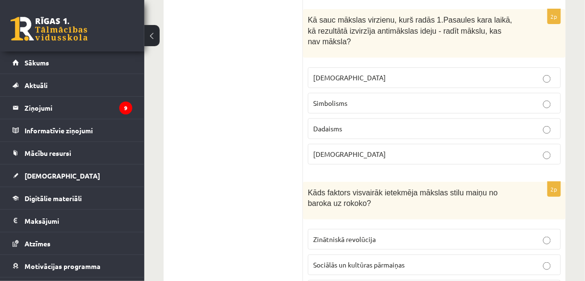
scroll to position [1924, 0]
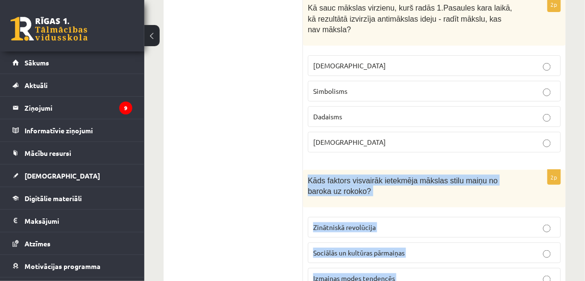
drag, startPoint x: 308, startPoint y: 120, endPoint x: 404, endPoint y: 238, distance: 151.4
click at [404, 238] on div "2p Kāds faktors visvairāk ietekmēja mākslas stilu maiņu no baroka uz rokoko? Zi…" at bounding box center [434, 246] width 263 height 152
click at [418, 248] on p "Sociālās un kultūras pārmaiņas" at bounding box center [434, 253] width 242 height 10
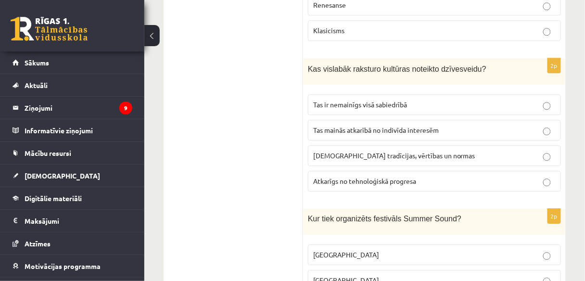
scroll to position [2498, 0]
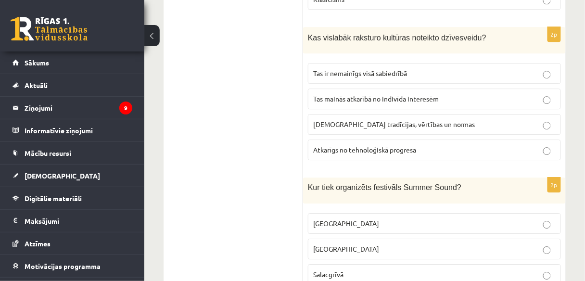
click at [352, 244] on p "Liepājā" at bounding box center [434, 249] width 242 height 10
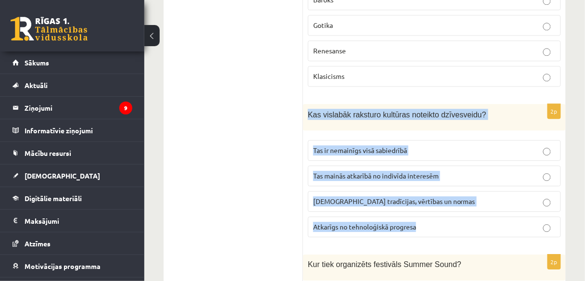
drag, startPoint x: 307, startPoint y: 52, endPoint x: 453, endPoint y: 166, distance: 185.0
click at [453, 166] on div "2p Kas vislabāk raksturo kultūras noteikto dzīvesveidu? Tas ir nemainīgs visā s…" at bounding box center [434, 174] width 263 height 141
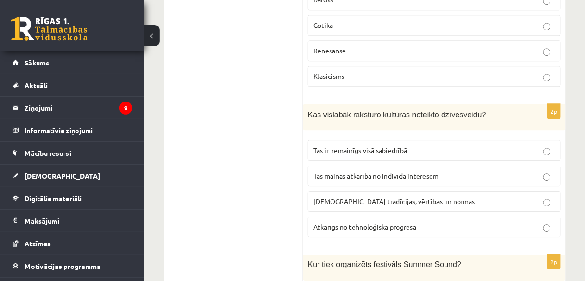
drag, startPoint x: 269, startPoint y: 135, endPoint x: 287, endPoint y: 135, distance: 17.8
click at [450, 196] on p "Sabiedrības tradīcijas, vērtības un normas" at bounding box center [434, 201] width 242 height 10
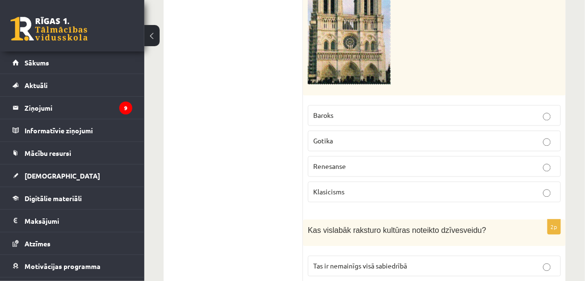
scroll to position [2229, 0]
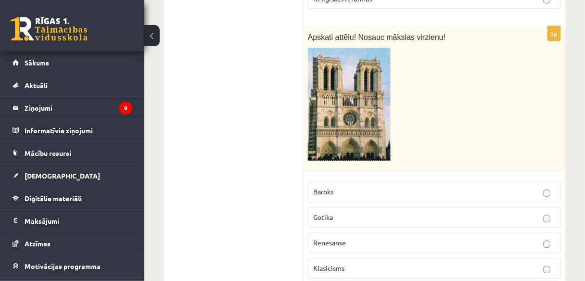
click at [339, 213] on p "Gotika" at bounding box center [434, 218] width 242 height 10
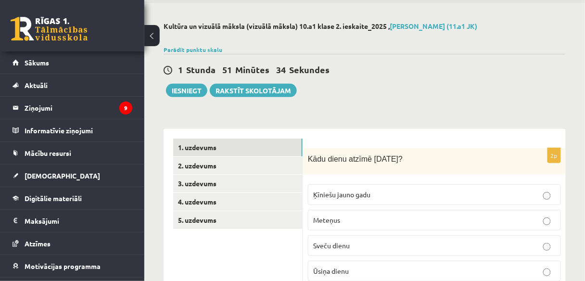
scroll to position [0, 0]
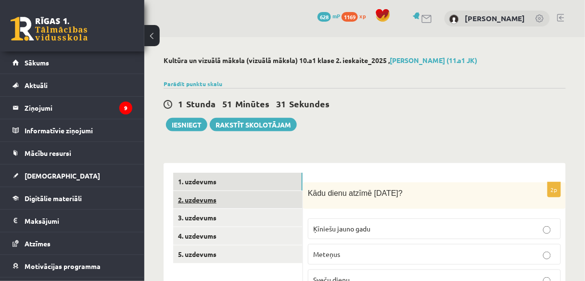
click at [246, 201] on link "2. uzdevums" at bounding box center [237, 200] width 129 height 18
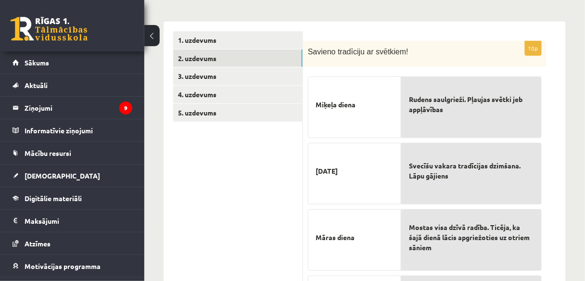
scroll to position [88, 0]
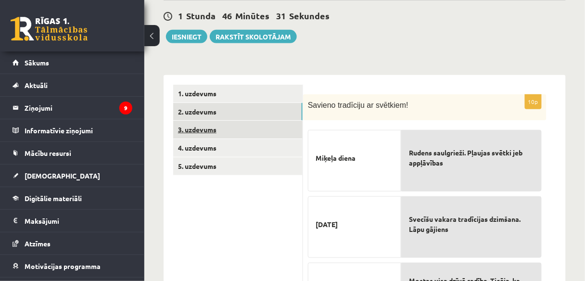
click at [250, 126] on link "3. uzdevums" at bounding box center [237, 130] width 129 height 18
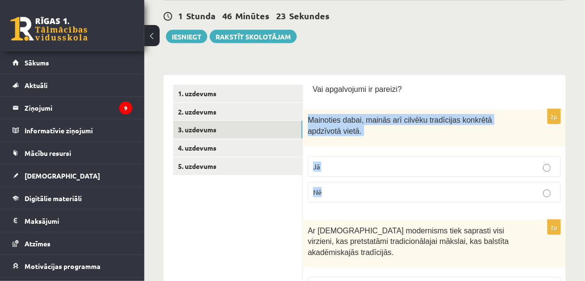
drag, startPoint x: 308, startPoint y: 121, endPoint x: 368, endPoint y: 195, distance: 95.4
click at [368, 195] on div "2p Mainoties dabai, mainās arī cilvēku tradīcijas konkrētā apdzīvotā vietā. Jā …" at bounding box center [434, 159] width 263 height 101
click at [363, 166] on p "Jā" at bounding box center [434, 167] width 242 height 10
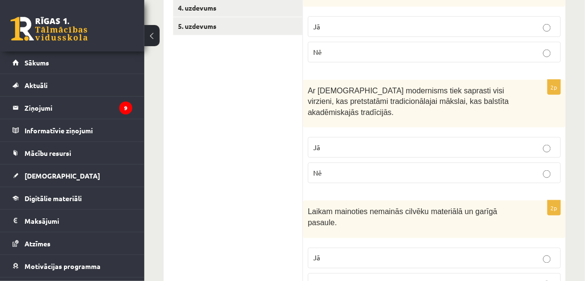
scroll to position [242, 0]
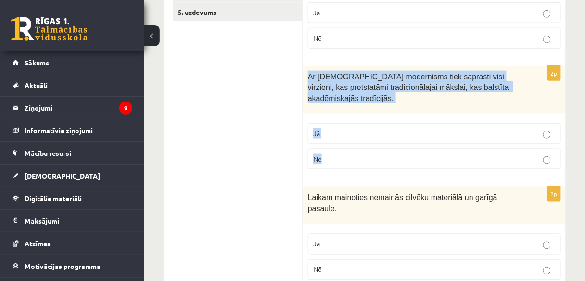
drag, startPoint x: 308, startPoint y: 76, endPoint x: 394, endPoint y: 153, distance: 116.2
click at [394, 153] on div "2p Ar Jēdzienu modernisms tiek saprasti visi virzieni, kas pretstatāmi tradicio…" at bounding box center [434, 122] width 263 height 112
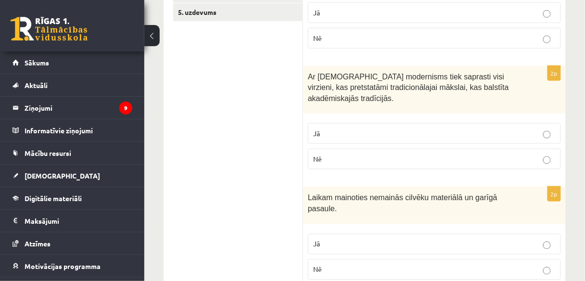
drag, startPoint x: 266, startPoint y: 159, endPoint x: 370, endPoint y: 118, distance: 111.0
click at [383, 128] on p "Jā" at bounding box center [434, 133] width 242 height 10
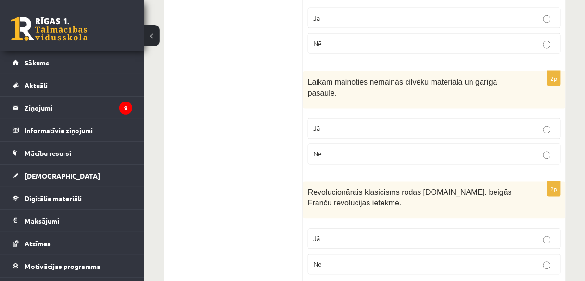
click at [312, 78] on span "Laikam mainoties nemainās cilvēku materiālā un garīgā pasaule." at bounding box center [403, 87] width 190 height 19
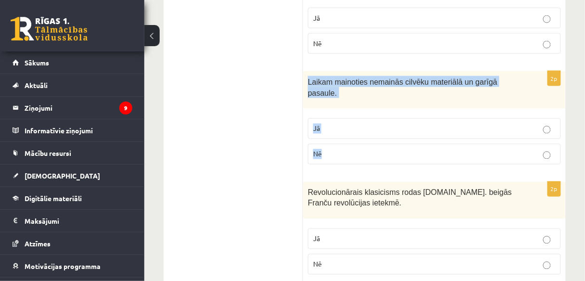
drag, startPoint x: 308, startPoint y: 70, endPoint x: 400, endPoint y: 120, distance: 105.3
click at [400, 120] on div "2p Laikam mainoties nemainās cilvēku materiālā un garīgā pasaule. Jā Nē" at bounding box center [434, 121] width 263 height 101
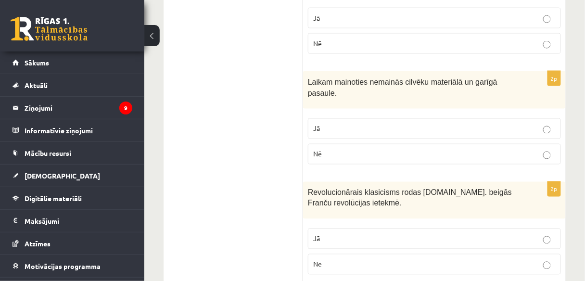
drag, startPoint x: 251, startPoint y: 162, endPoint x: 256, endPoint y: 159, distance: 6.0
click at [327, 149] on p "Nē" at bounding box center [434, 154] width 242 height 10
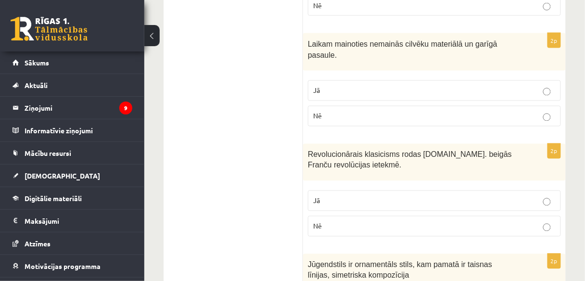
scroll to position [396, 0]
click at [395, 195] on p "Jā" at bounding box center [434, 200] width 242 height 10
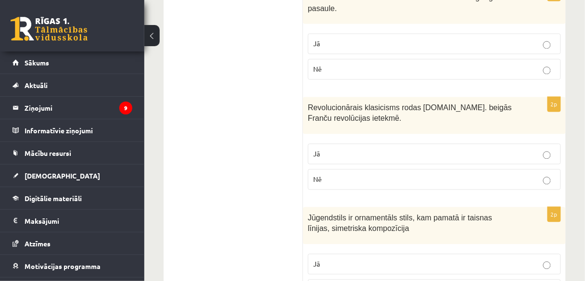
scroll to position [473, 0]
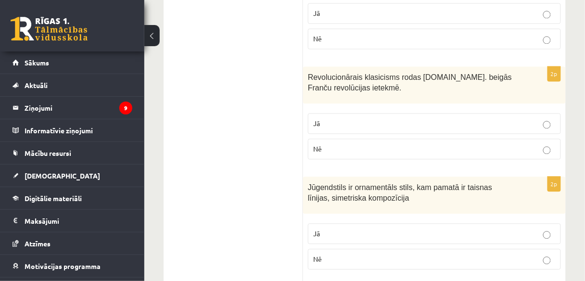
click at [336, 254] on p "Nē" at bounding box center [434, 259] width 242 height 10
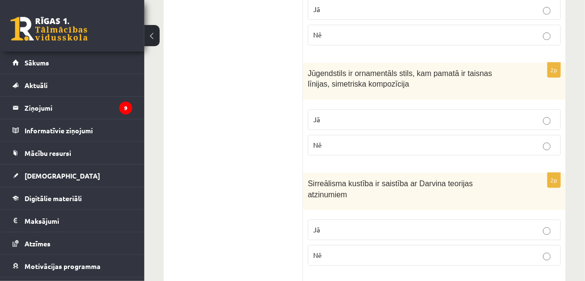
scroll to position [588, 0]
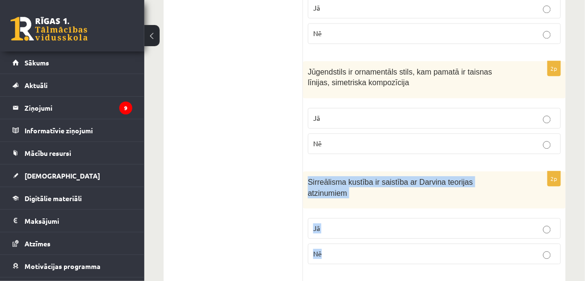
drag, startPoint x: 307, startPoint y: 154, endPoint x: 372, endPoint y: 212, distance: 86.6
click at [373, 217] on div "2p Sirreālisma kustība ir saistība ar Darvina teorijas atzinumiem Jā Nē" at bounding box center [434, 221] width 263 height 101
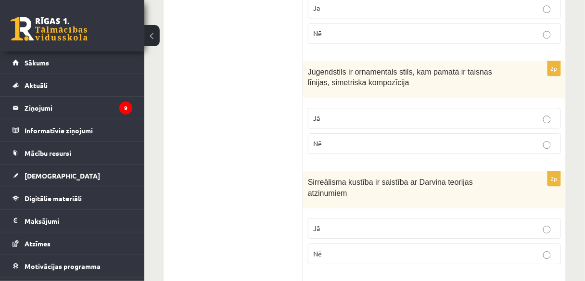
drag, startPoint x: 234, startPoint y: 140, endPoint x: 295, endPoint y: 164, distance: 64.9
click at [371, 249] on p "Nē" at bounding box center [434, 254] width 242 height 10
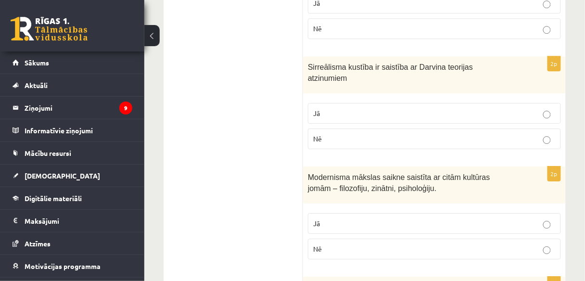
scroll to position [704, 0]
click at [372, 218] on p "Jā" at bounding box center [434, 223] width 242 height 10
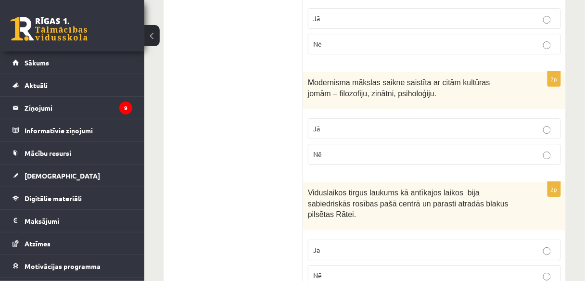
scroll to position [819, 0]
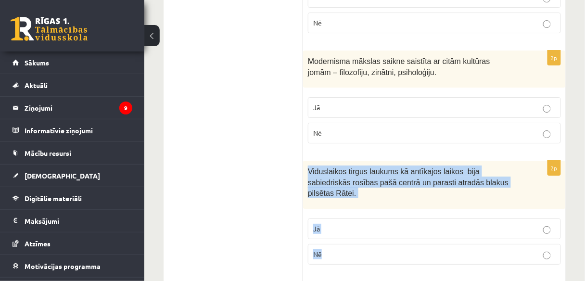
drag, startPoint x: 308, startPoint y: 133, endPoint x: 368, endPoint y: 174, distance: 73.4
click at [369, 198] on div "2p Viduslaikos tirgus laukums kā antīkajos laikos bija sabiedriskās rosības paš…" at bounding box center [434, 217] width 263 height 112
click at [371, 218] on label "Jā" at bounding box center [434, 228] width 253 height 21
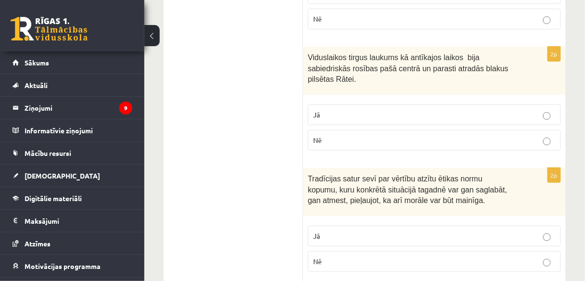
scroll to position [935, 0]
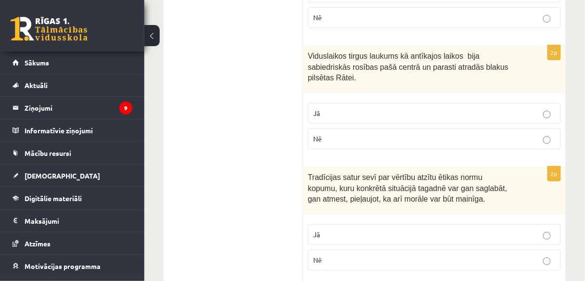
click at [427, 229] on p "Jā" at bounding box center [434, 234] width 242 height 10
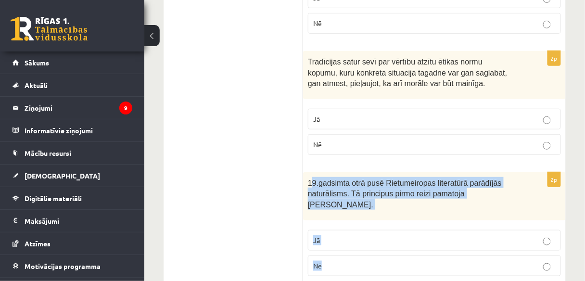
drag, startPoint x: 310, startPoint y: 130, endPoint x: 340, endPoint y: 137, distance: 30.5
click at [400, 191] on div "2p 19.gadsimta otrā pusē Rietumeiropas literatūrā parādījās naturālisms. Tā pri…" at bounding box center [434, 228] width 263 height 112
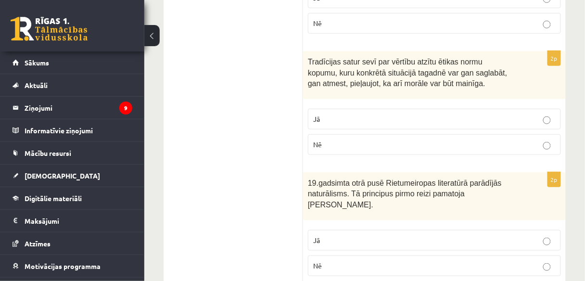
click at [307, 172] on div "19.gadsimta otrā pusē Rietumeiropas literatūrā parādījās naturālisms. Tā princi…" at bounding box center [434, 196] width 263 height 48
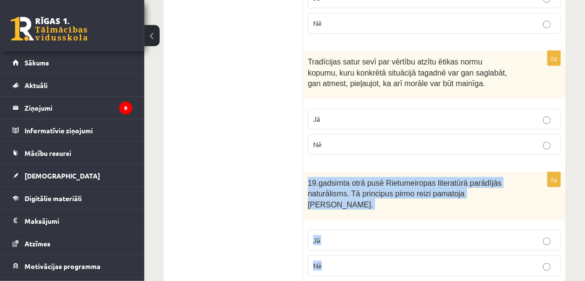
drag, startPoint x: 308, startPoint y: 131, endPoint x: 337, endPoint y: 159, distance: 40.5
click at [336, 198] on div "2p 19.gadsimta otrā pusē Rietumeiropas literatūrā parādījās naturālisms. Tā pri…" at bounding box center [434, 228] width 263 height 112
click at [366, 235] on p "Jā" at bounding box center [434, 240] width 242 height 10
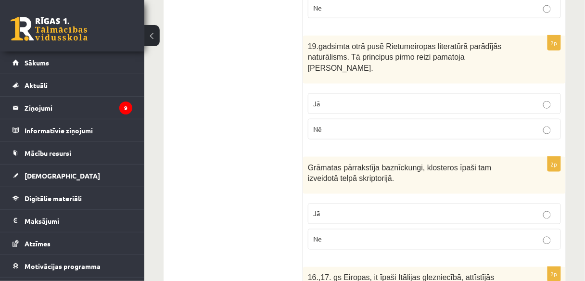
scroll to position [1204, 0]
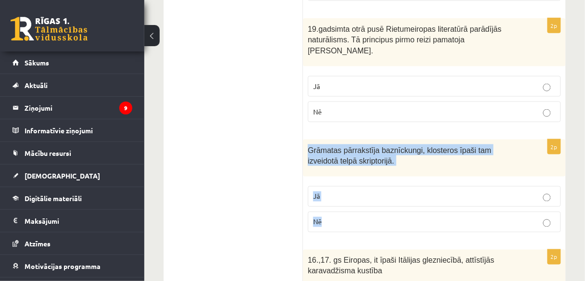
drag, startPoint x: 307, startPoint y: 86, endPoint x: 334, endPoint y: 111, distance: 36.8
click at [348, 153] on div "2p Grāmatas pārrakstīja baznīckungi, klosteros īpaši tam izveidotā telpā skript…" at bounding box center [434, 189] width 263 height 101
click at [377, 186] on label "Jā" at bounding box center [434, 196] width 253 height 21
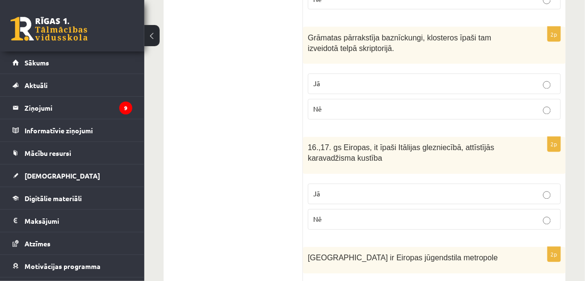
scroll to position [1319, 0]
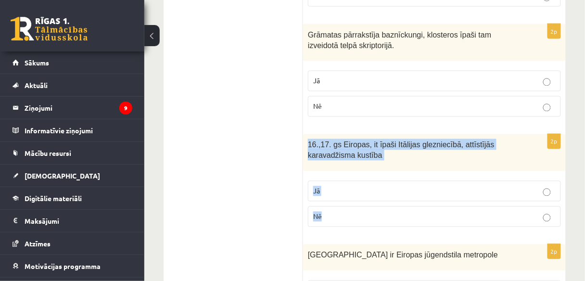
drag, startPoint x: 309, startPoint y: 81, endPoint x: 354, endPoint y: 149, distance: 81.0
click at [354, 150] on div "2p 16.,17. gs Eiropas, it īpaši Itālijas glezniecībā, attīstījās karavadžisma k…" at bounding box center [434, 184] width 263 height 101
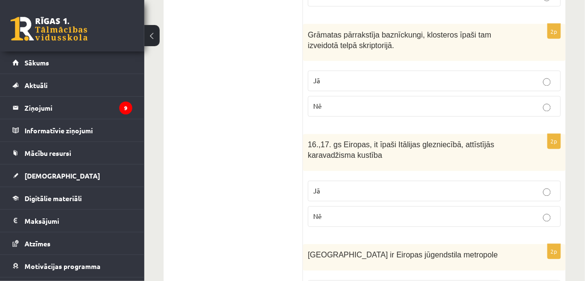
drag, startPoint x: 228, startPoint y: 160, endPoint x: 350, endPoint y: 156, distance: 121.7
click at [372, 186] on p "Jā" at bounding box center [434, 191] width 242 height 10
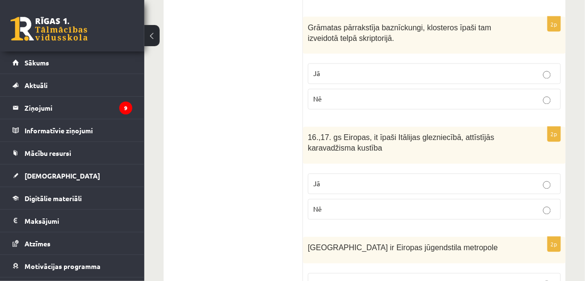
scroll to position [1358, 0]
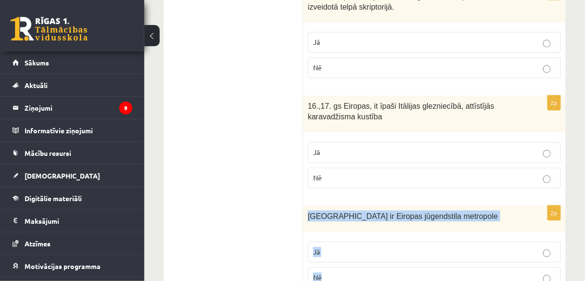
drag, startPoint x: 308, startPoint y: 149, endPoint x: 367, endPoint y: 210, distance: 85.4
click at [367, 210] on div "2p Rīgā ir Eiropas jūgendstila metropole Jā Nē" at bounding box center [434, 251] width 263 height 90
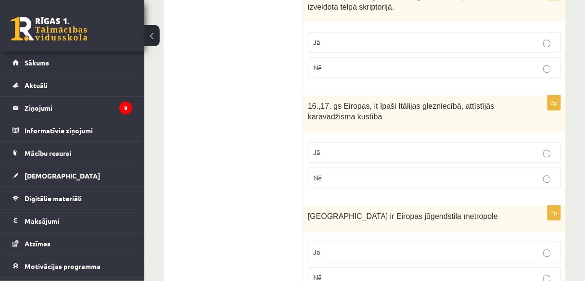
drag, startPoint x: 211, startPoint y: 118, endPoint x: 345, endPoint y: 153, distance: 138.6
click at [376, 247] on p "Jā" at bounding box center [434, 252] width 242 height 10
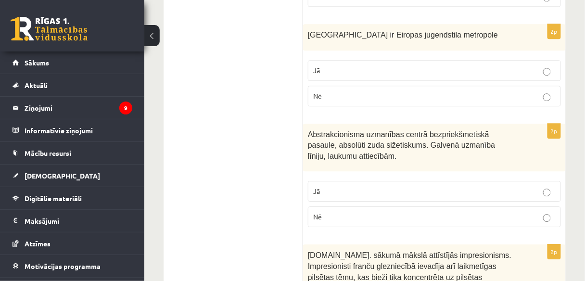
scroll to position [1496, 0]
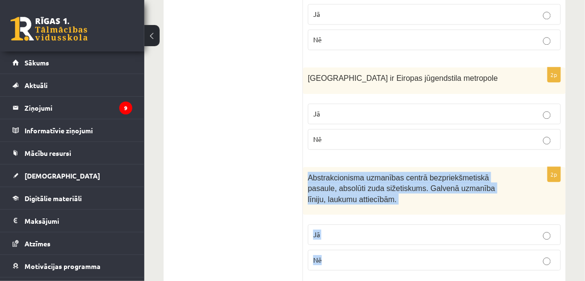
drag, startPoint x: 308, startPoint y: 111, endPoint x: 321, endPoint y: 132, distance: 24.7
click at [330, 196] on div "2p Abstrakcionisma uzmanības centrā bezpriekšmetiskā pasaule, absolūti zuda siž…" at bounding box center [434, 223] width 263 height 112
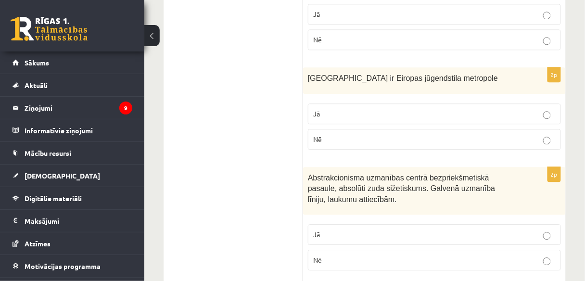
drag, startPoint x: 196, startPoint y: 107, endPoint x: 352, endPoint y: 147, distance: 160.5
click at [377, 229] on p "Jā" at bounding box center [434, 234] width 242 height 10
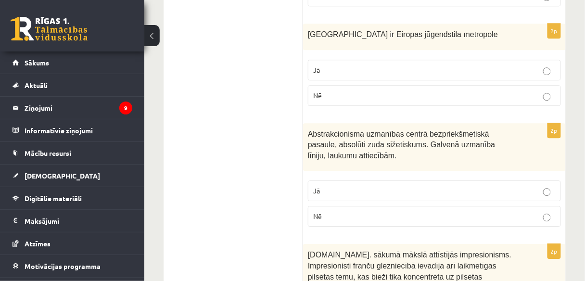
scroll to position [1573, 0]
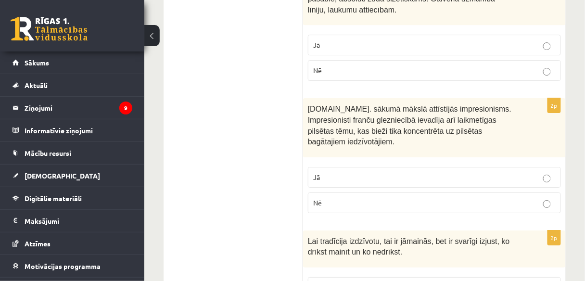
scroll to position [1689, 0]
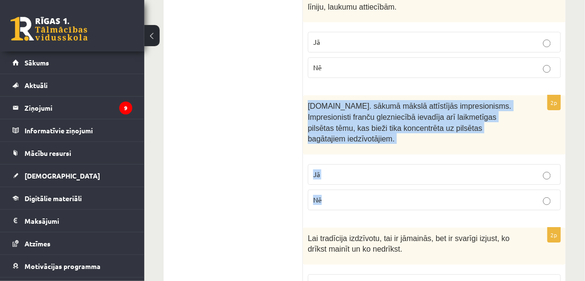
drag, startPoint x: 309, startPoint y: 38, endPoint x: 384, endPoint y: 119, distance: 109.9
click at [384, 120] on div "2p 19.gs. sākumā mākslā attīstījās impresionisms. Impresionisti franču glezniec…" at bounding box center [434, 156] width 263 height 122
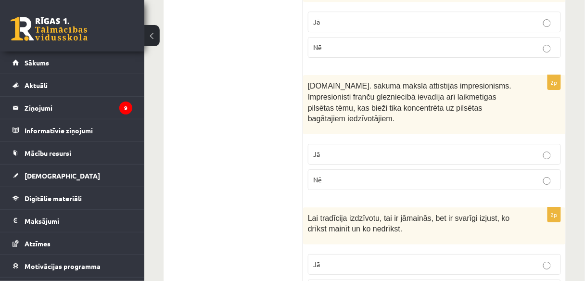
scroll to position [1727, 0]
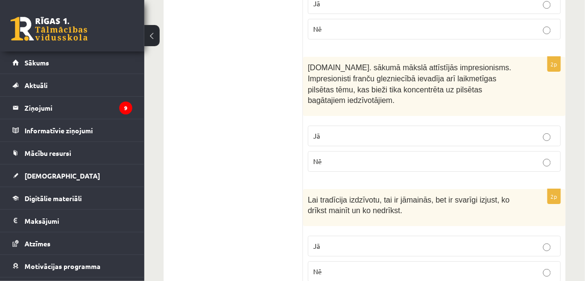
click at [384, 241] on p "Jā" at bounding box center [434, 246] width 242 height 10
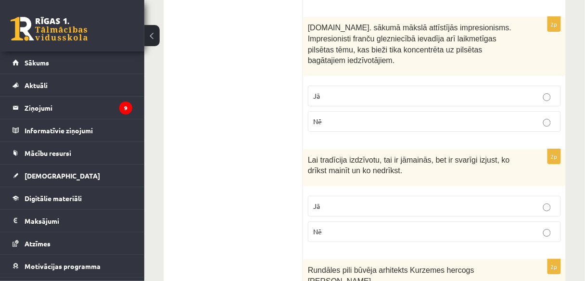
scroll to position [1843, 0]
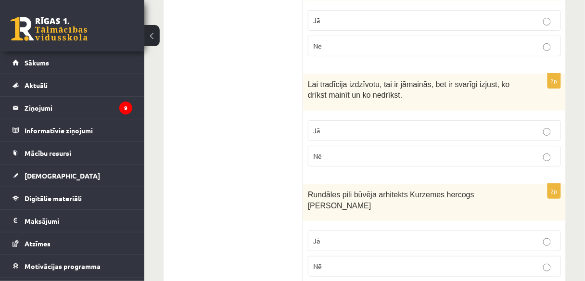
click at [342, 261] on p "Nē" at bounding box center [434, 266] width 242 height 10
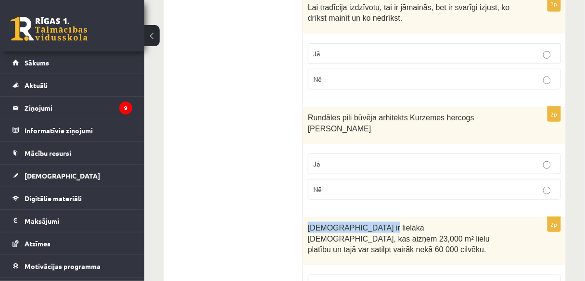
drag, startPoint x: 308, startPoint y: 135, endPoint x: 370, endPoint y: 133, distance: 62.5
click at [370, 224] on span "Svētā Pētera bazilika ir lielākā kristiešu baznīca, kas aizņem 23,000 m² lielu …" at bounding box center [399, 239] width 182 height 30
drag, startPoint x: 364, startPoint y: 133, endPoint x: 331, endPoint y: 141, distance: 33.7
click at [331, 222] on p "Svētā Pētera bazilika ir lielākā kristiešu baznīca, kas aizņem 23,000 m² lielu …" at bounding box center [410, 238] width 205 height 33
click at [408, 280] on p "Jā" at bounding box center [434, 285] width 242 height 10
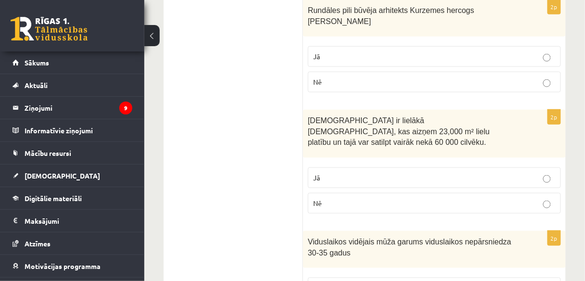
scroll to position [2035, 0]
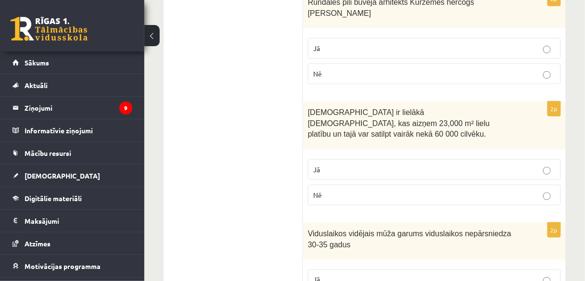
click at [379, 275] on p "Jā" at bounding box center [434, 280] width 242 height 10
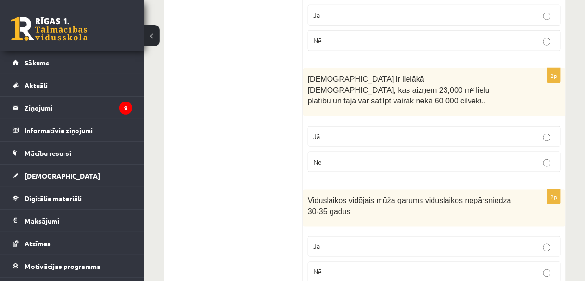
scroll to position [2112, 0]
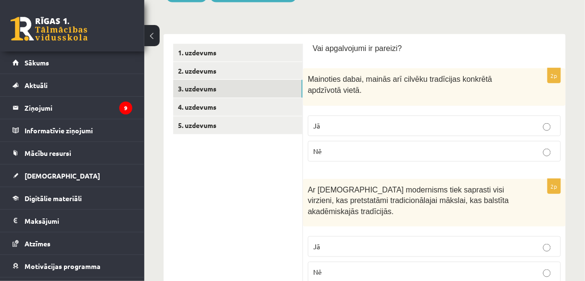
scroll to position [0, 0]
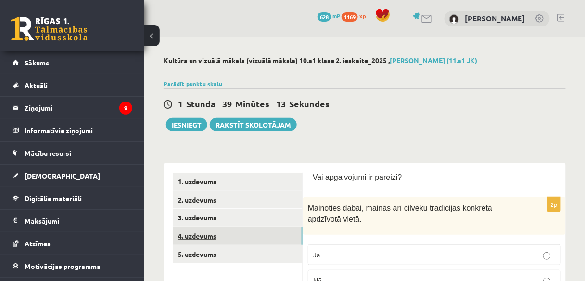
click at [223, 228] on link "4. uzdevums" at bounding box center [237, 236] width 129 height 18
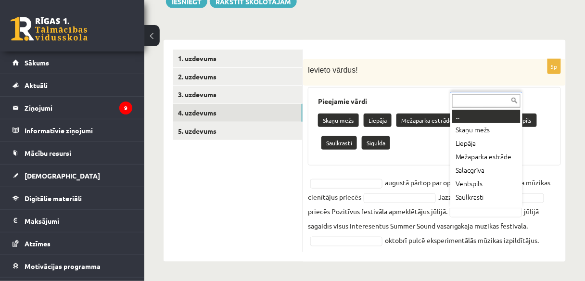
scroll to position [8, 0]
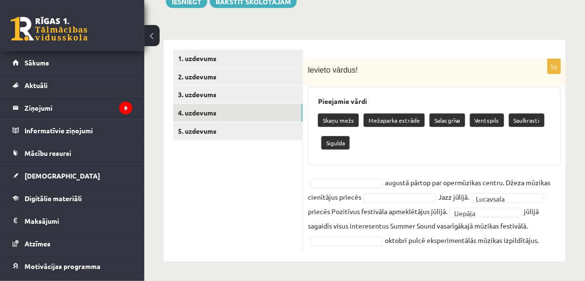
drag, startPoint x: 387, startPoint y: 240, endPoint x: 560, endPoint y: 244, distance: 173.2
click at [560, 244] on fieldset "augustā pārtop par opermūzikas centru. Džeza mūzikas cienītājus priecēs Jazz jū…" at bounding box center [434, 211] width 253 height 72
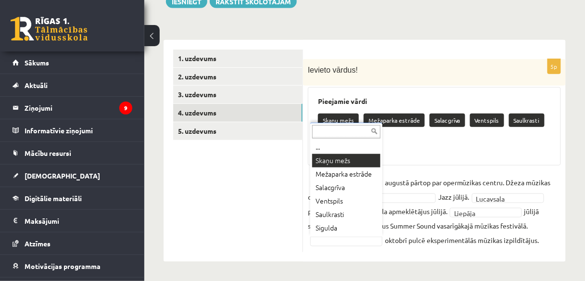
scroll to position [100, 0]
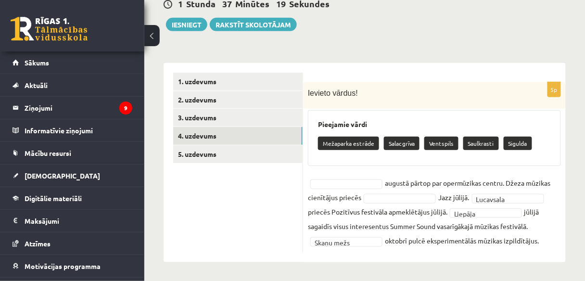
drag, startPoint x: 508, startPoint y: 182, endPoint x: 472, endPoint y: 199, distance: 39.4
click at [472, 199] on fieldset "**********" at bounding box center [434, 212] width 253 height 72
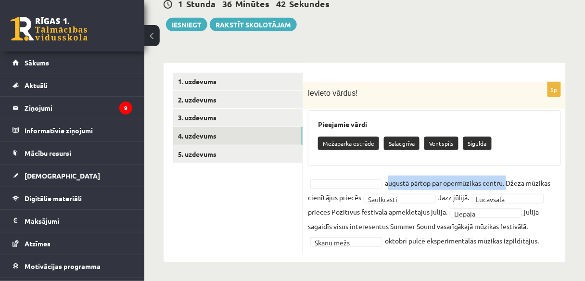
drag, startPoint x: 386, startPoint y: 183, endPoint x: 508, endPoint y: 181, distance: 121.7
click at [508, 181] on fieldset "**********" at bounding box center [434, 212] width 253 height 72
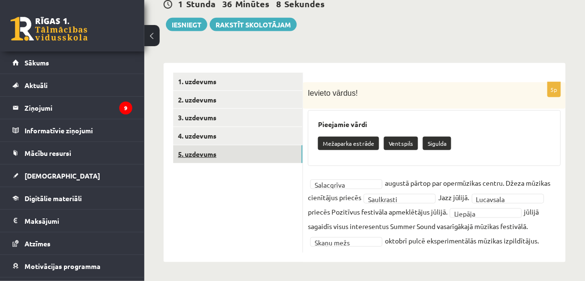
click at [253, 156] on link "5. uzdevums" at bounding box center [237, 154] width 129 height 18
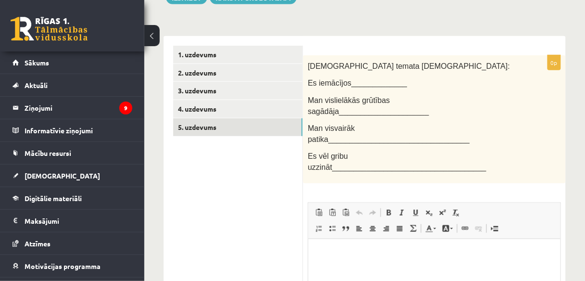
scroll to position [139, 0]
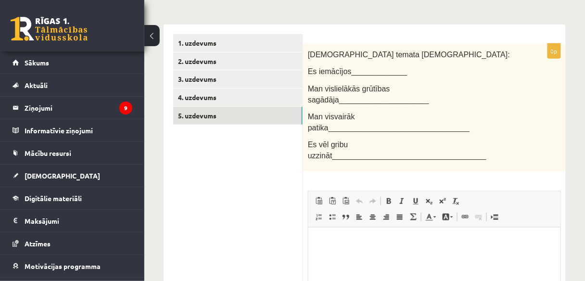
click at [395, 249] on html at bounding box center [434, 241] width 252 height 29
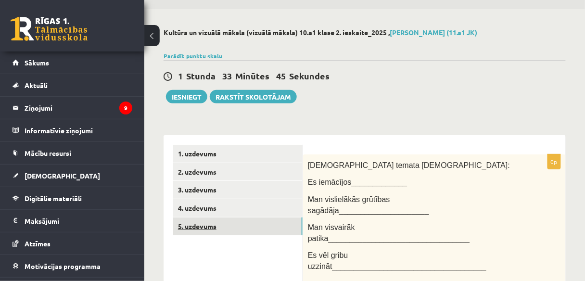
scroll to position [0, 0]
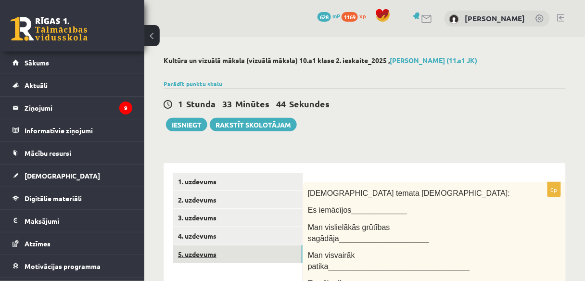
click at [250, 251] on link "5. uzdevums" at bounding box center [237, 254] width 129 height 18
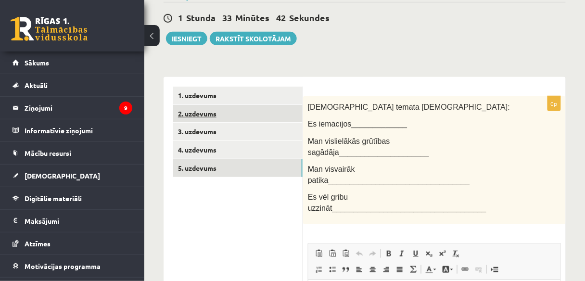
scroll to position [34, 0]
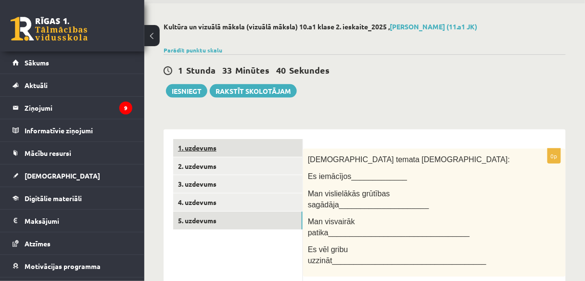
click at [231, 150] on link "1. uzdevums" at bounding box center [237, 148] width 129 height 18
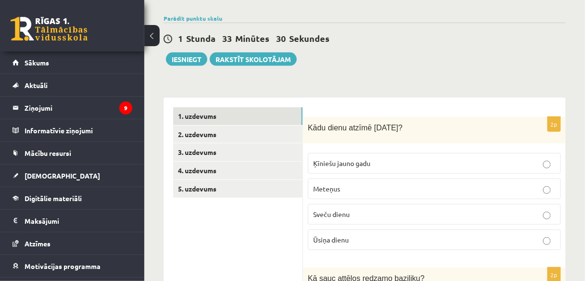
scroll to position [0, 0]
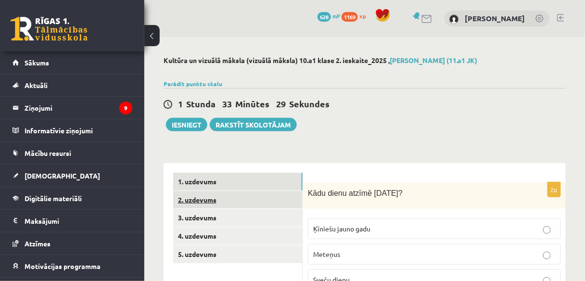
click at [234, 201] on link "2. uzdevums" at bounding box center [237, 200] width 129 height 18
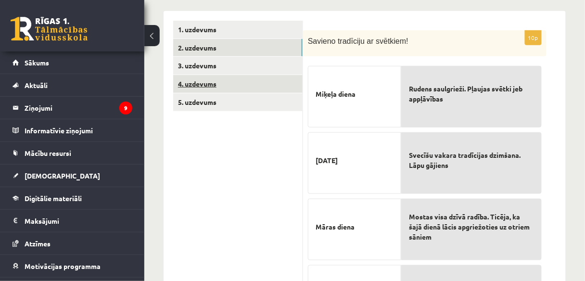
scroll to position [115, 0]
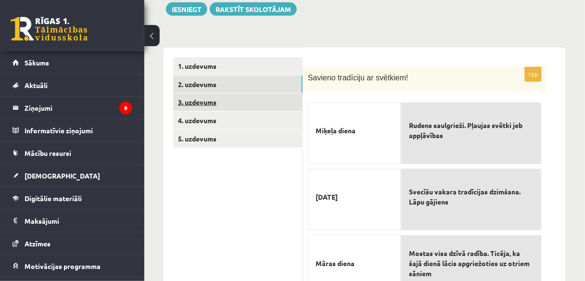
click at [232, 102] on link "3. uzdevums" at bounding box center [237, 102] width 129 height 18
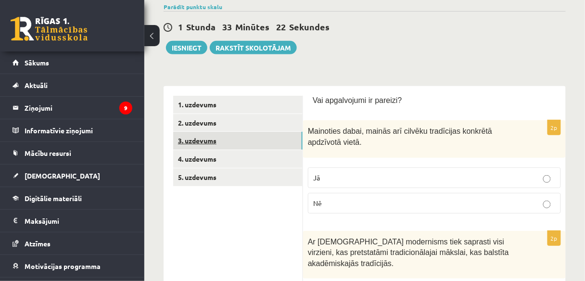
scroll to position [0, 0]
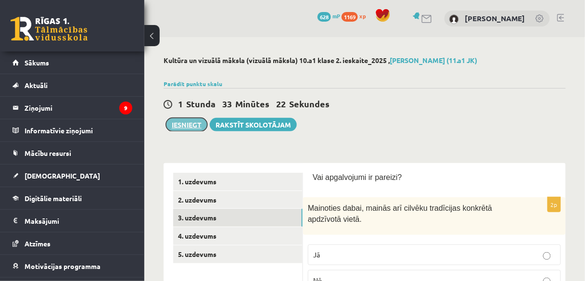
click at [192, 125] on button "Iesniegt" at bounding box center [186, 124] width 41 height 13
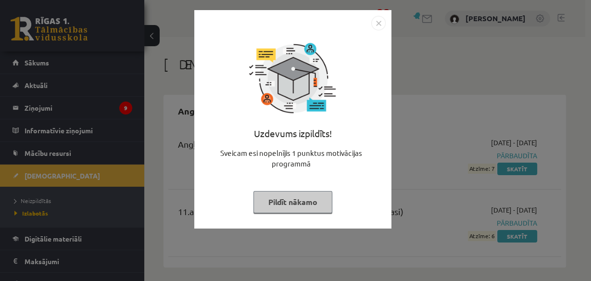
click at [278, 201] on button "Pildīt nākamo" at bounding box center [292, 202] width 79 height 22
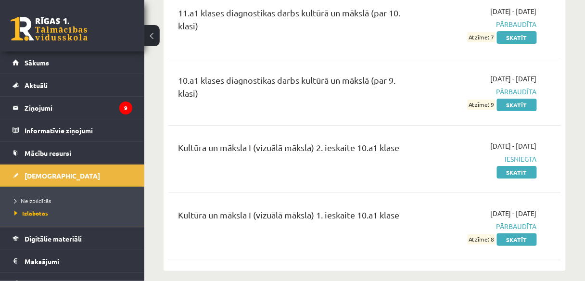
scroll to position [847, 0]
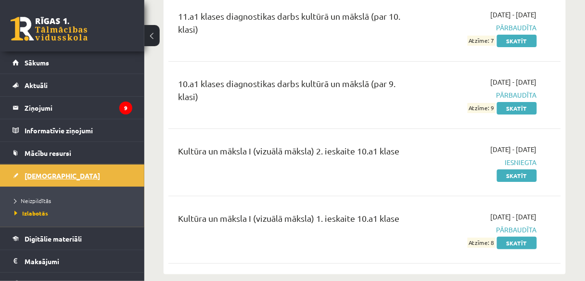
click at [47, 176] on span "[DEMOGRAPHIC_DATA]" at bounding box center [63, 175] width 76 height 9
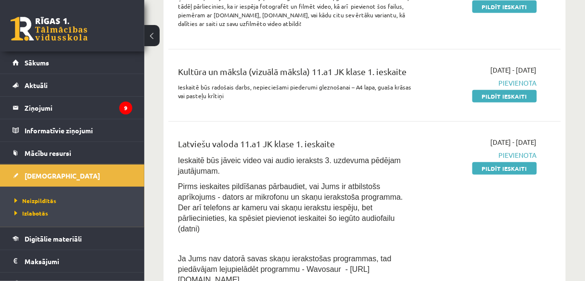
scroll to position [115, 0]
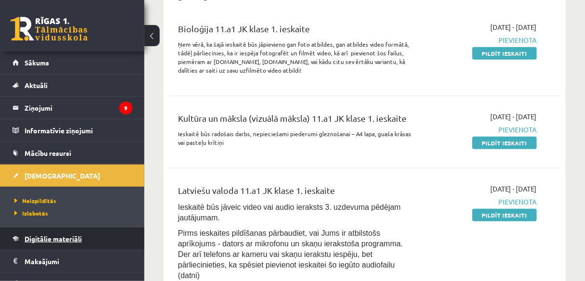
click at [67, 239] on span "Digitālie materiāli" at bounding box center [53, 238] width 57 height 9
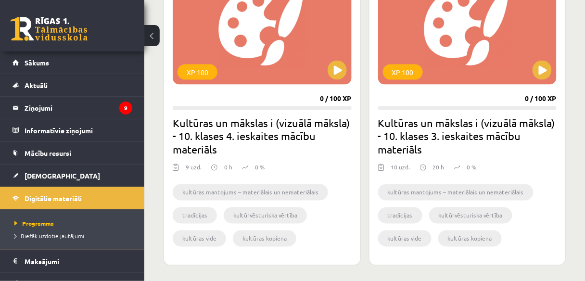
scroll to position [308, 0]
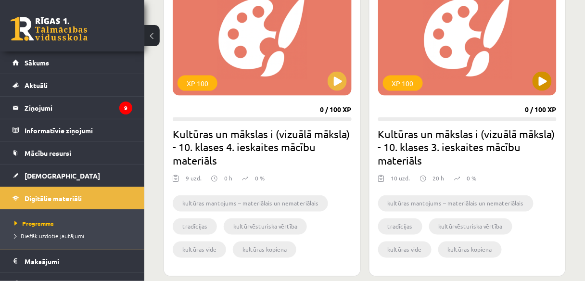
click at [523, 72] on div "XP 100" at bounding box center [467, 35] width 179 height 120
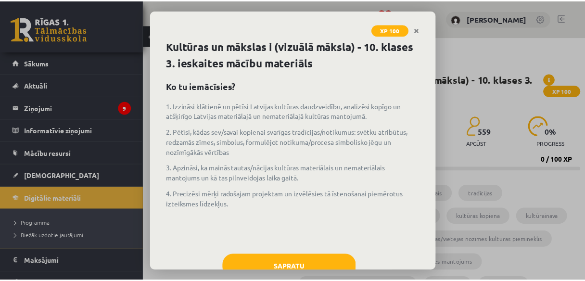
scroll to position [31, 0]
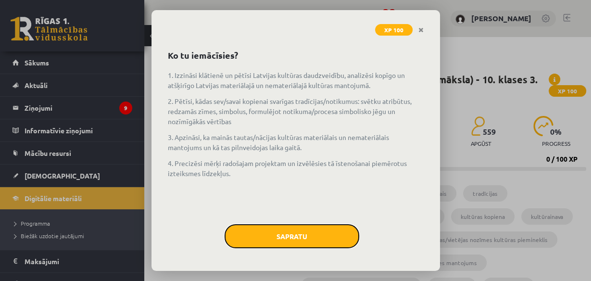
click at [312, 240] on button "Sapratu" at bounding box center [292, 236] width 135 height 24
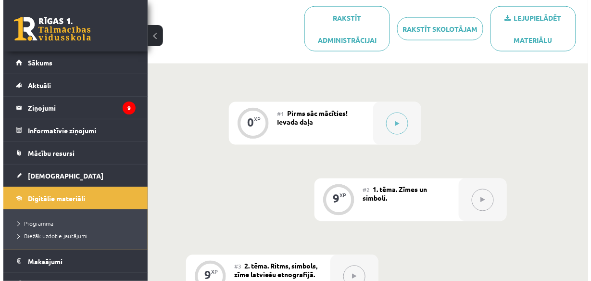
scroll to position [374, 0]
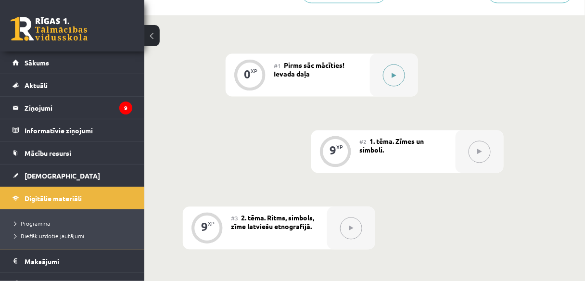
click at [396, 76] on icon at bounding box center [394, 76] width 4 height 6
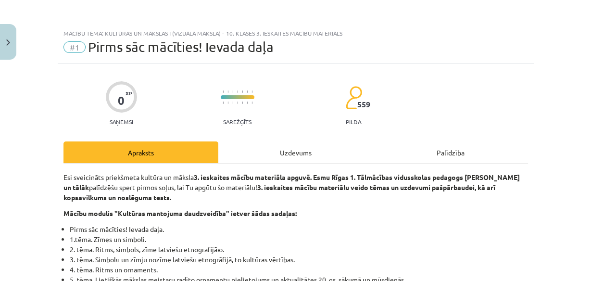
click at [307, 152] on div "Uzdevums" at bounding box center [295, 152] width 155 height 22
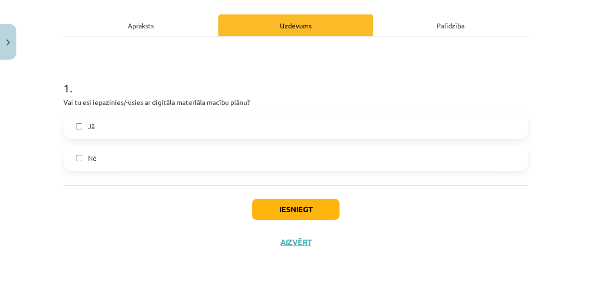
scroll to position [128, 0]
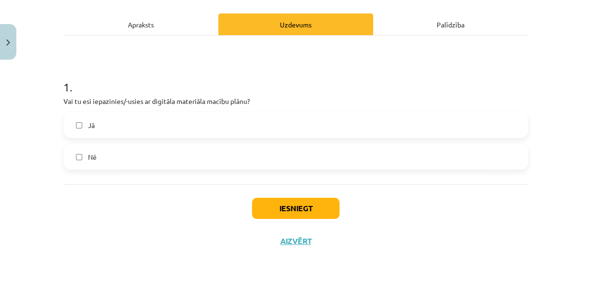
drag, startPoint x: 140, startPoint y: 121, endPoint x: 329, endPoint y: 168, distance: 194.3
click at [141, 121] on label "Jā" at bounding box center [295, 125] width 463 height 24
click at [276, 213] on button "Iesniegt" at bounding box center [296, 208] width 88 height 21
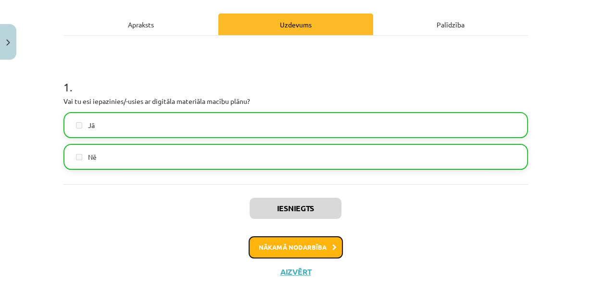
click at [323, 246] on button "Nākamā nodarbība" at bounding box center [296, 247] width 94 height 22
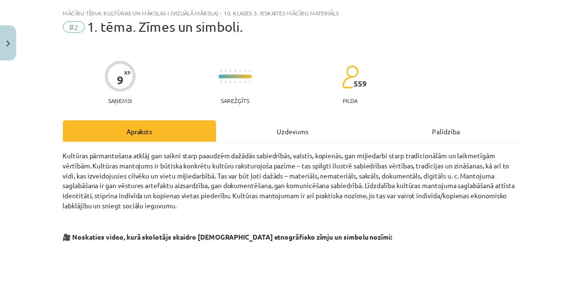
scroll to position [0, 0]
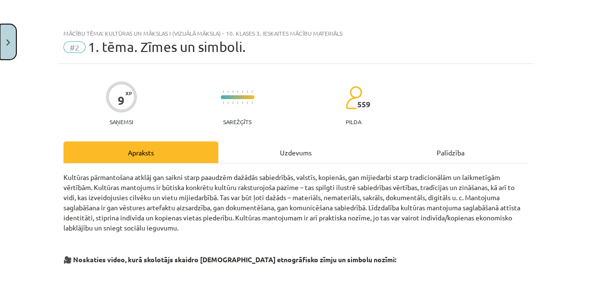
click at [12, 53] on button "Close" at bounding box center [8, 42] width 16 height 36
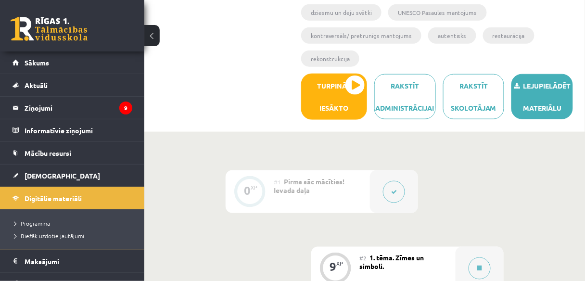
scroll to position [182, 0]
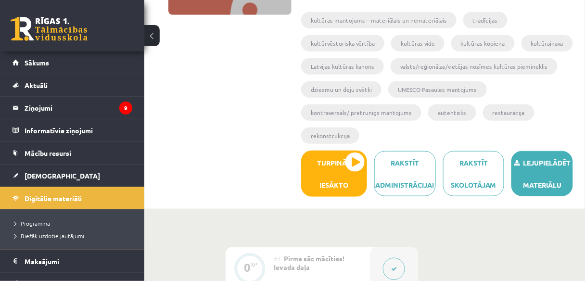
click at [529, 174] on link "Lejupielādēt materiālu" at bounding box center [542, 173] width 62 height 45
